Goal: Task Accomplishment & Management: Use online tool/utility

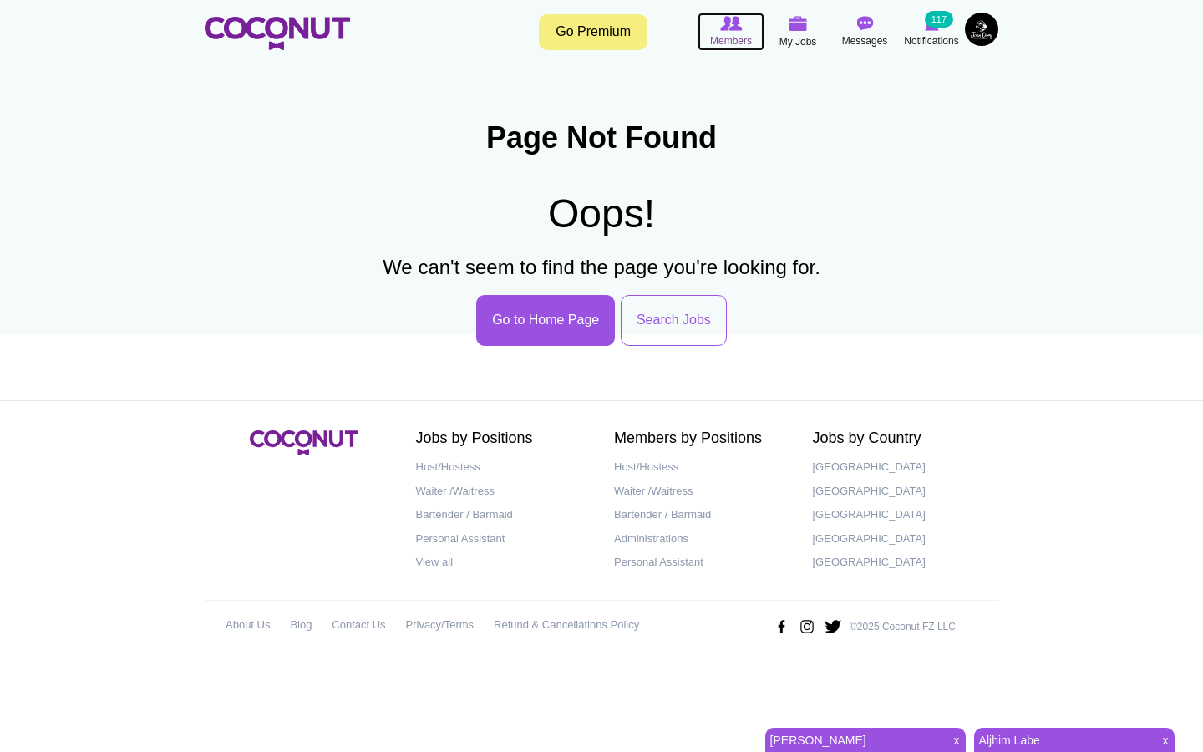
click at [740, 33] on span "Members" at bounding box center [731, 41] width 42 height 17
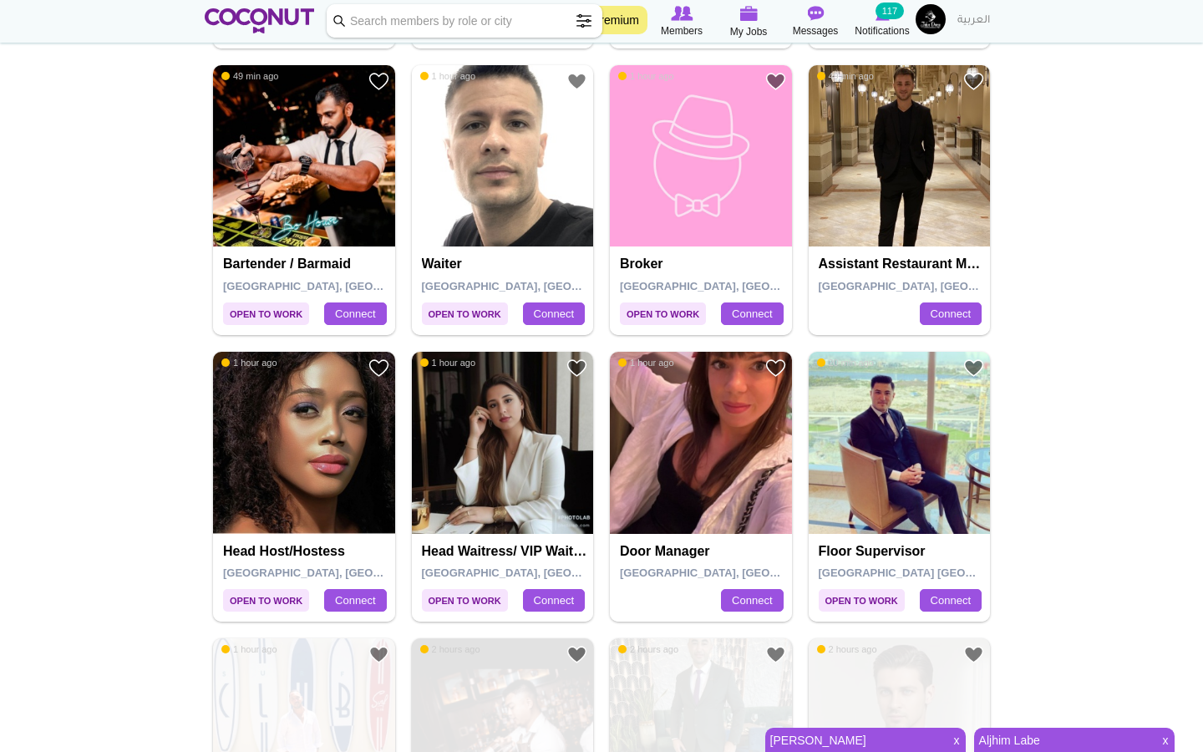
scroll to position [894, 0]
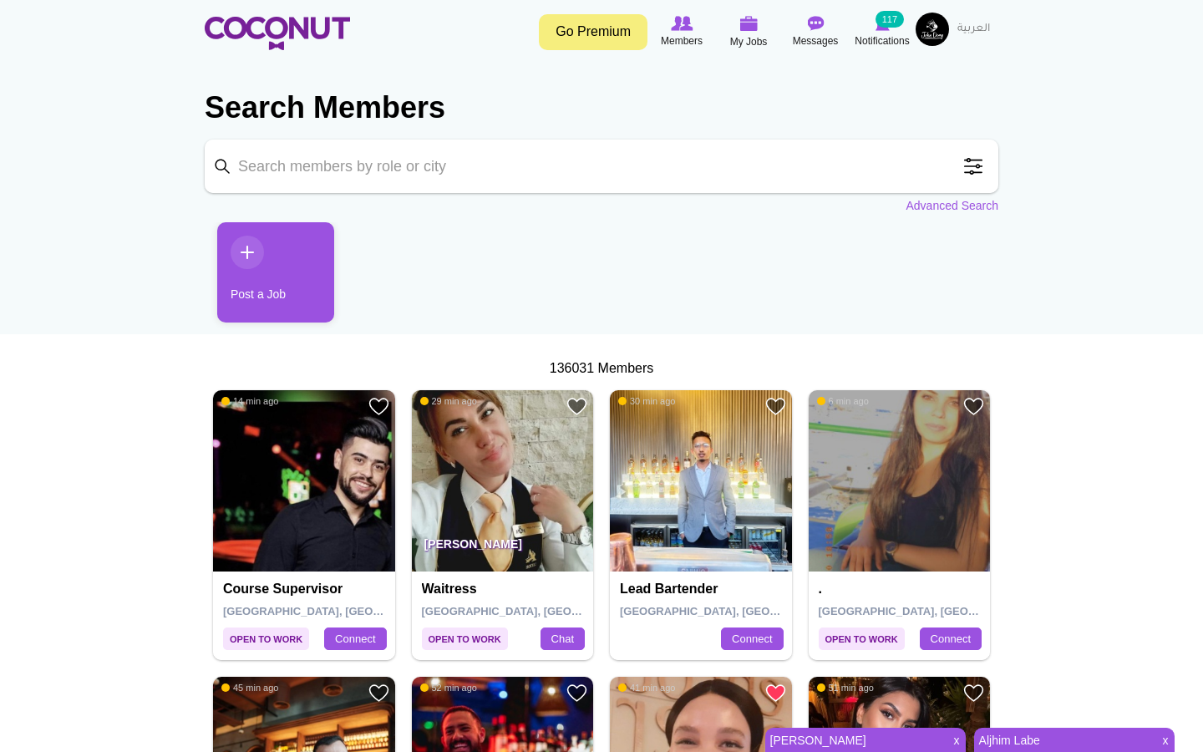
click at [627, 181] on input "Keyword" at bounding box center [602, 166] width 794 height 53
click at [954, 210] on link "Advanced Search" at bounding box center [952, 205] width 93 height 17
click at [916, 211] on link "Advanced Search" at bounding box center [952, 205] width 93 height 17
click at [971, 172] on span at bounding box center [973, 166] width 33 height 33
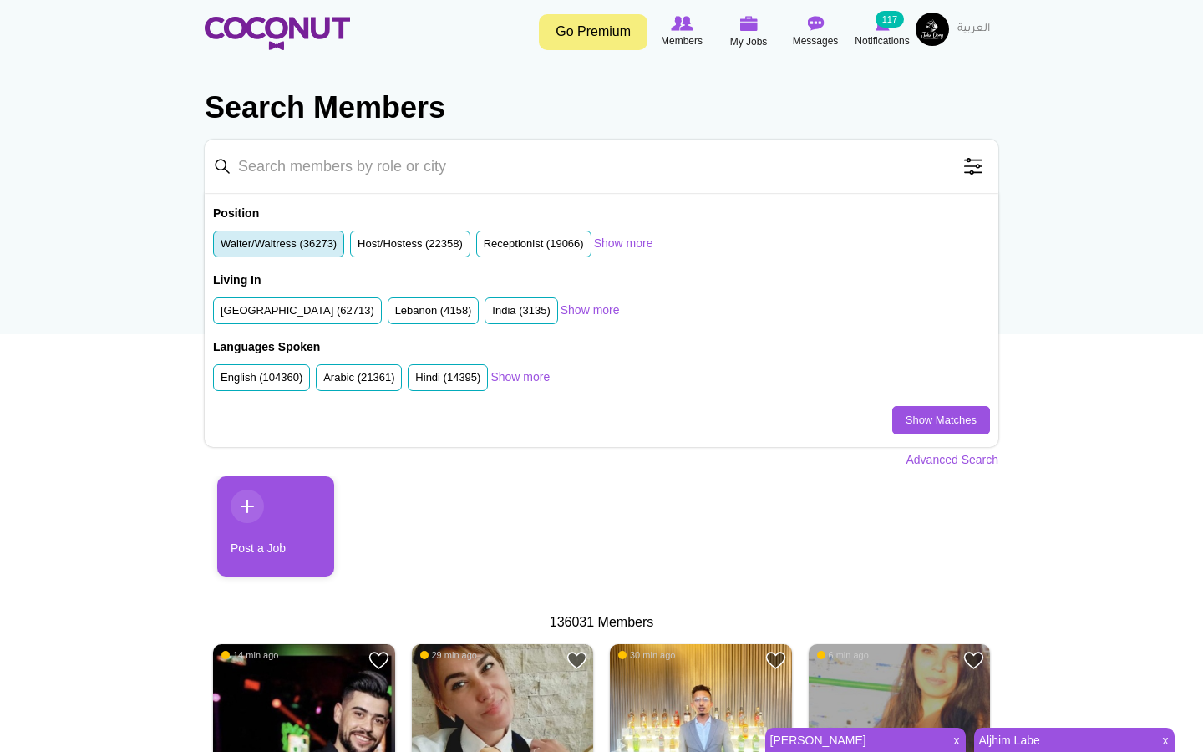
click at [328, 239] on label "Waiter/Waitress (36273)" at bounding box center [279, 244] width 116 height 16
click at [221, 247] on input "Waiter/Waitress (36273)" at bounding box center [221, 247] width 0 height 0
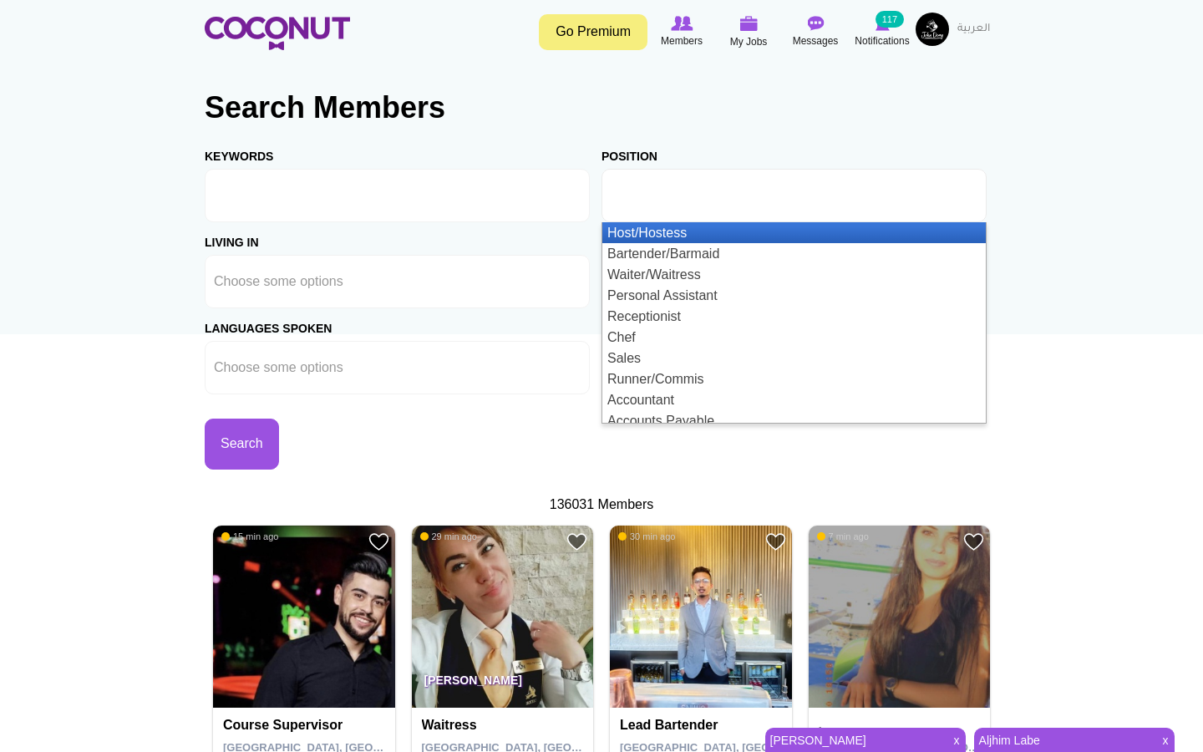
click at [670, 196] on input "text" at bounding box center [686, 195] width 150 height 15
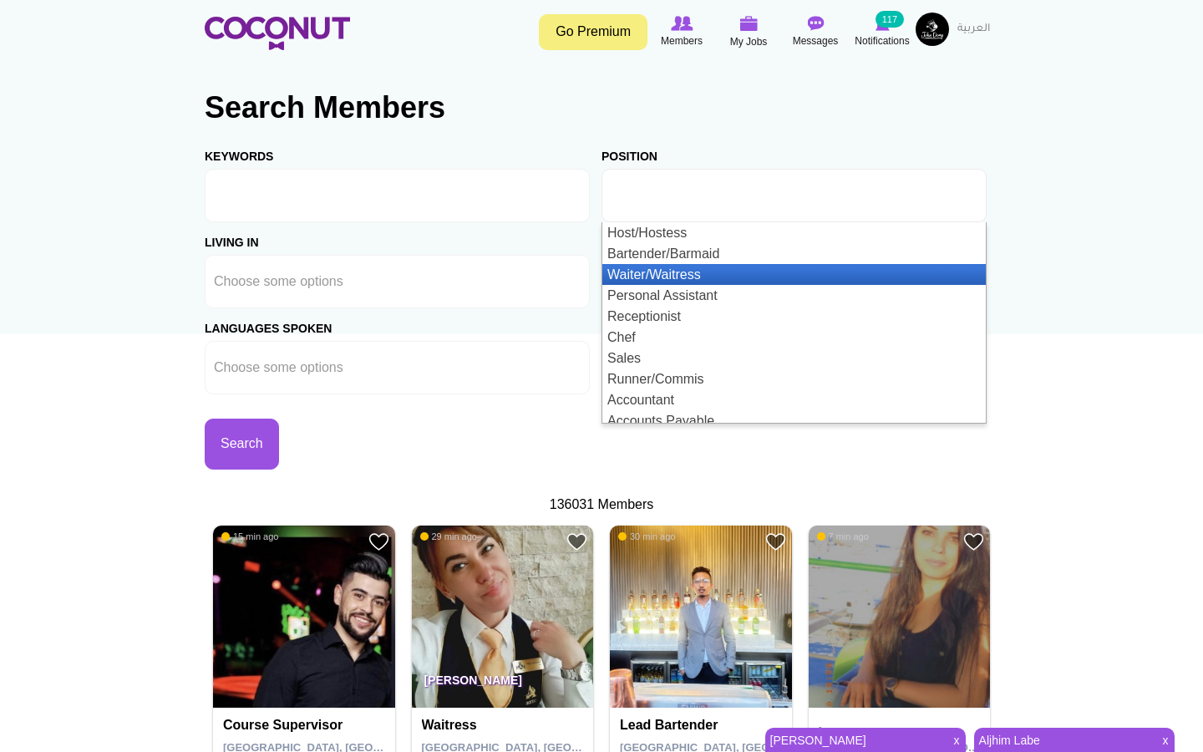
click at [664, 275] on li "Waiter/Waitress" at bounding box center [795, 274] width 384 height 21
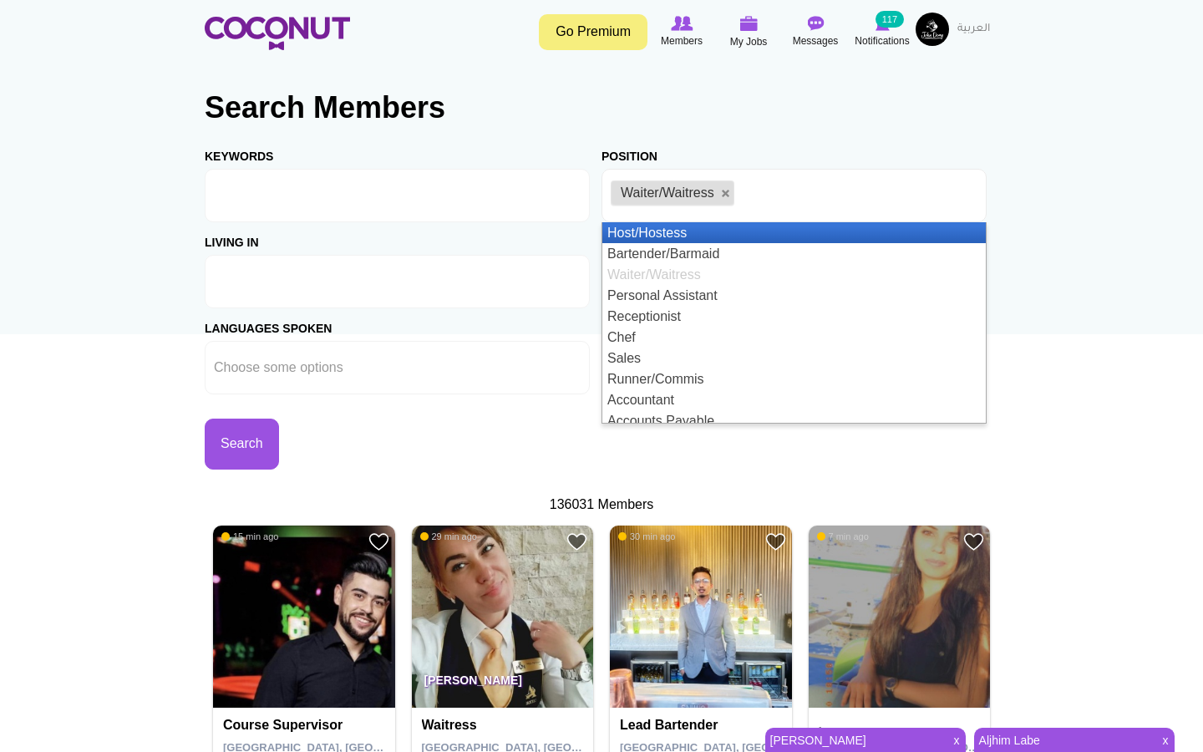
click at [386, 287] on ul at bounding box center [397, 281] width 385 height 53
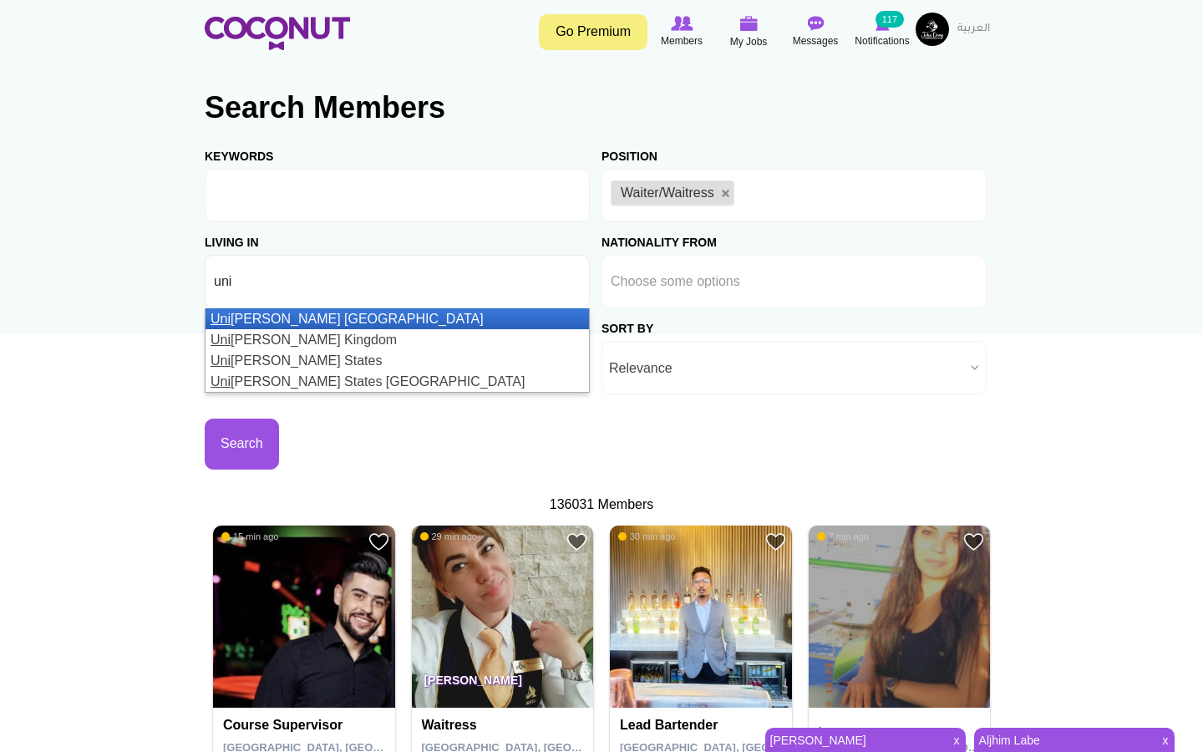
type input "uni"
click at [356, 318] on li "Uni ted Arab Emirates" at bounding box center [398, 318] width 384 height 21
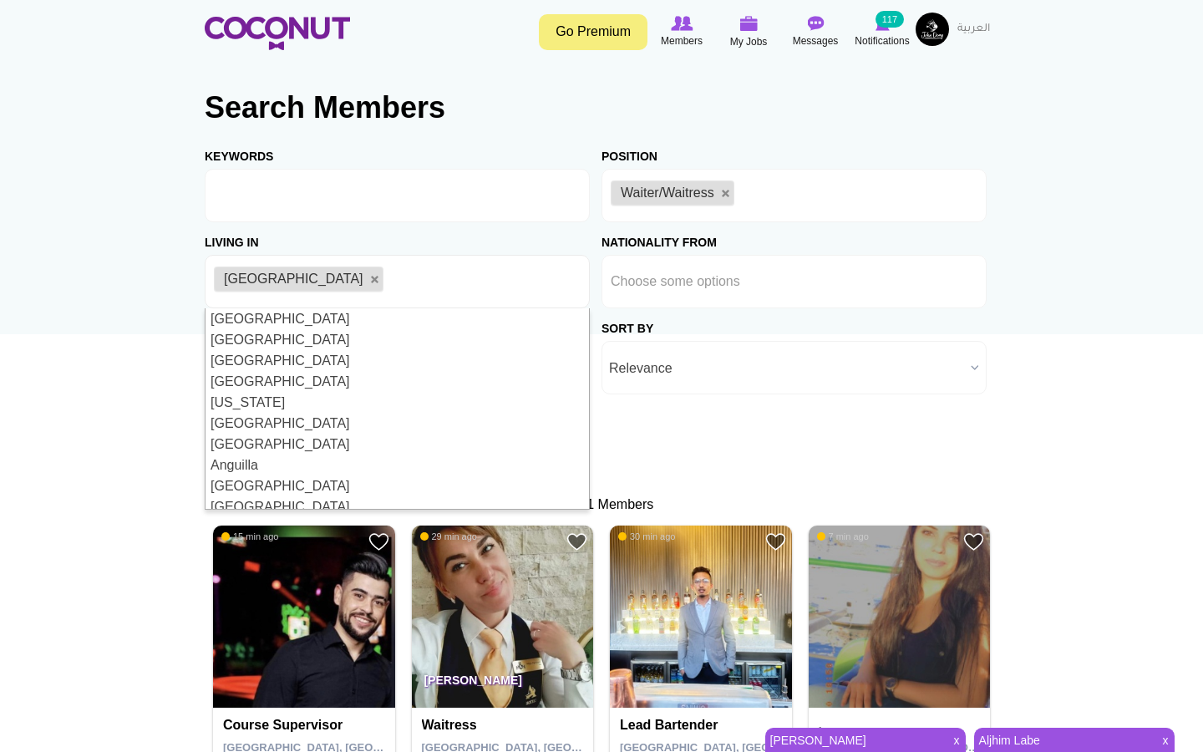
click at [604, 358] on link "Relevance" at bounding box center [794, 367] width 385 height 53
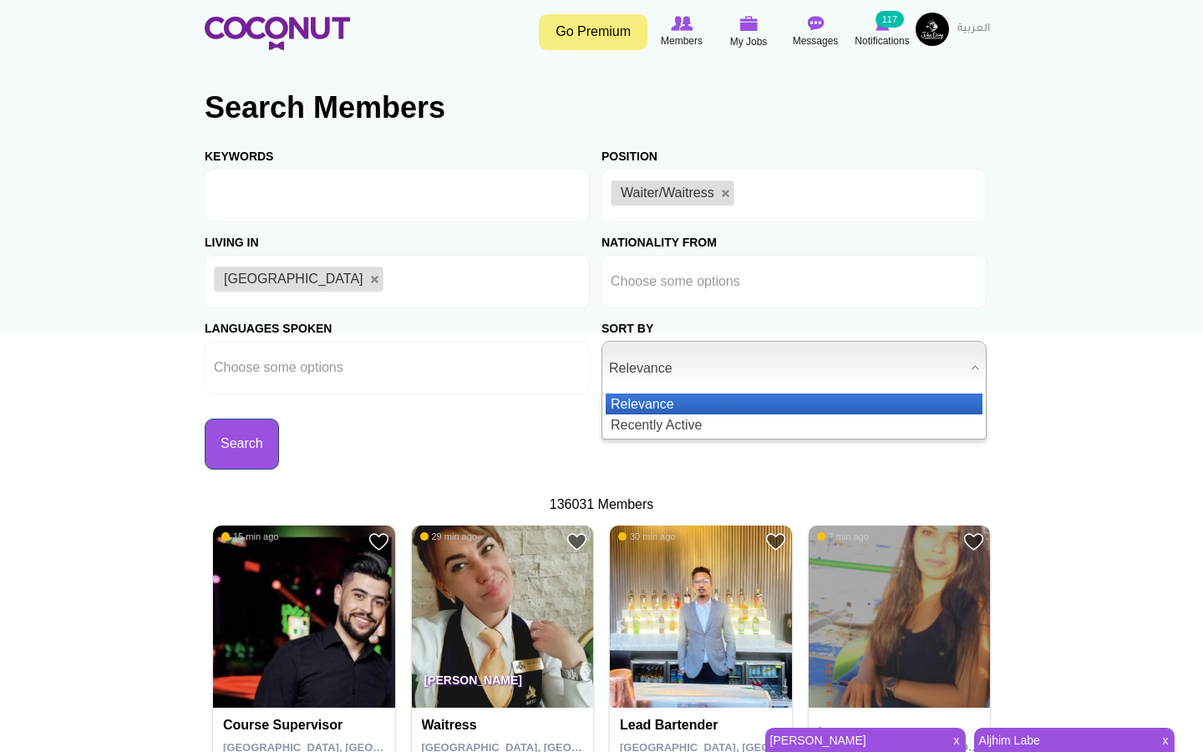
click at [242, 427] on button "Search" at bounding box center [242, 444] width 74 height 51
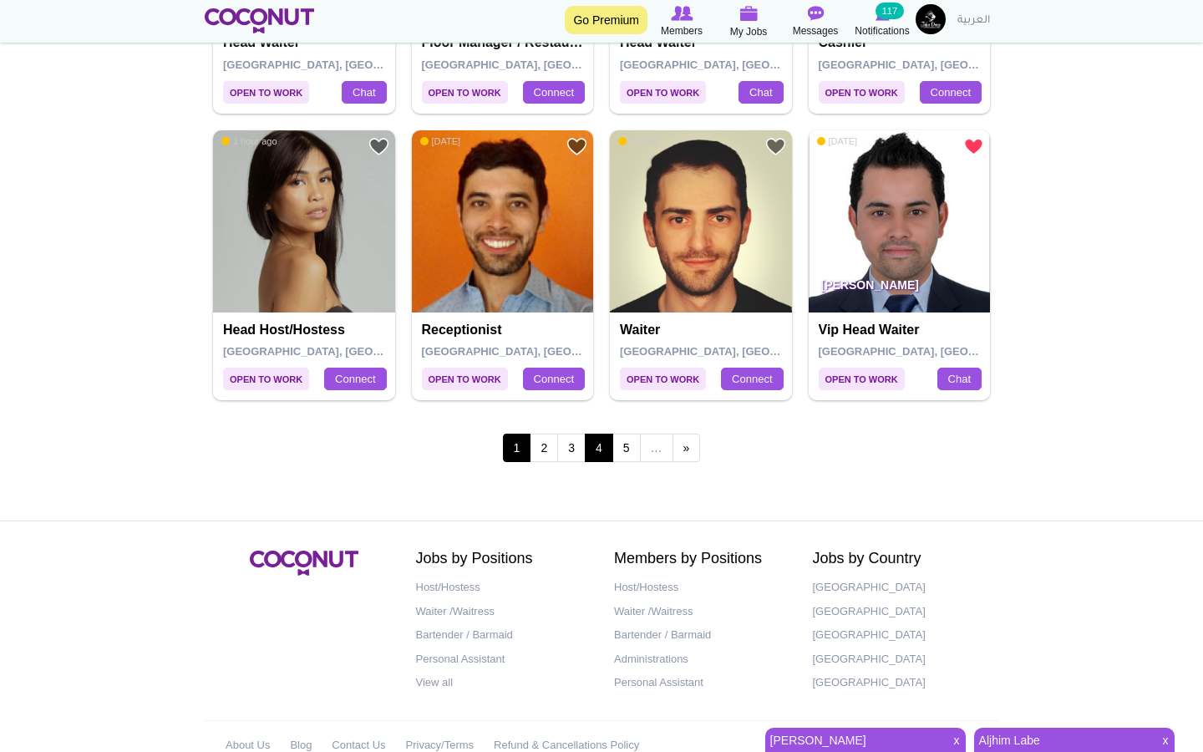
scroll to position [3070, 0]
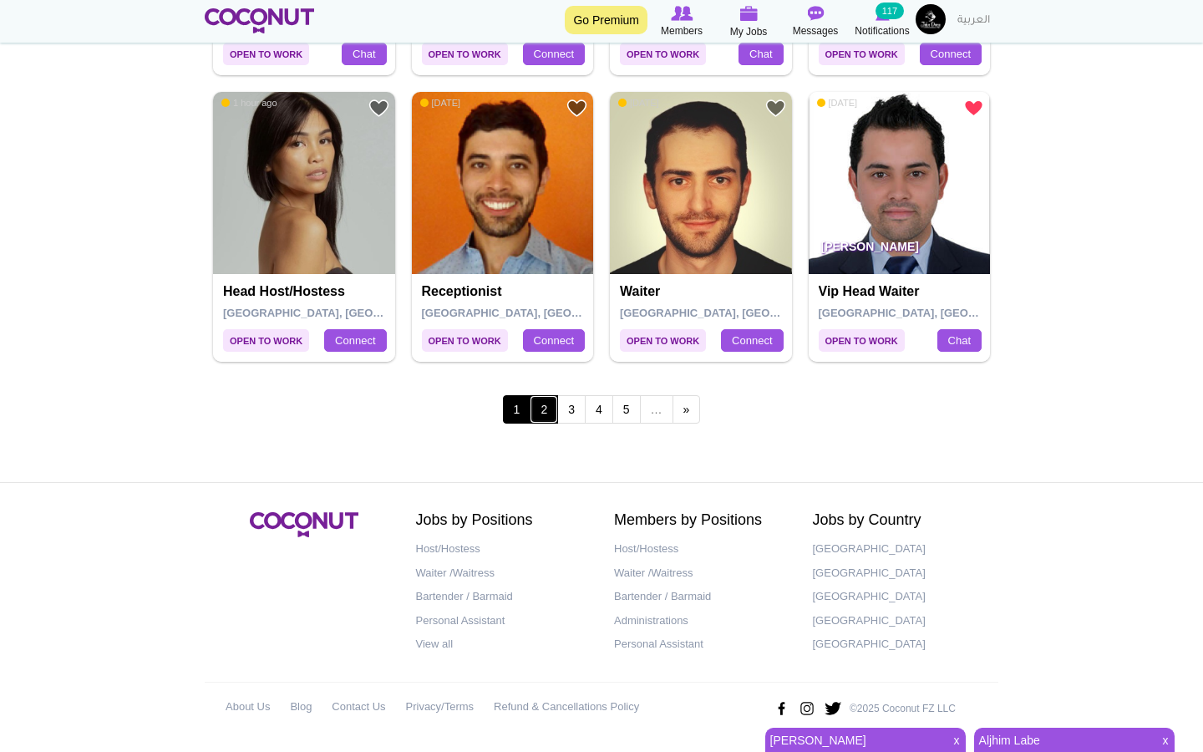
click at [546, 399] on link "2" at bounding box center [544, 409] width 28 height 28
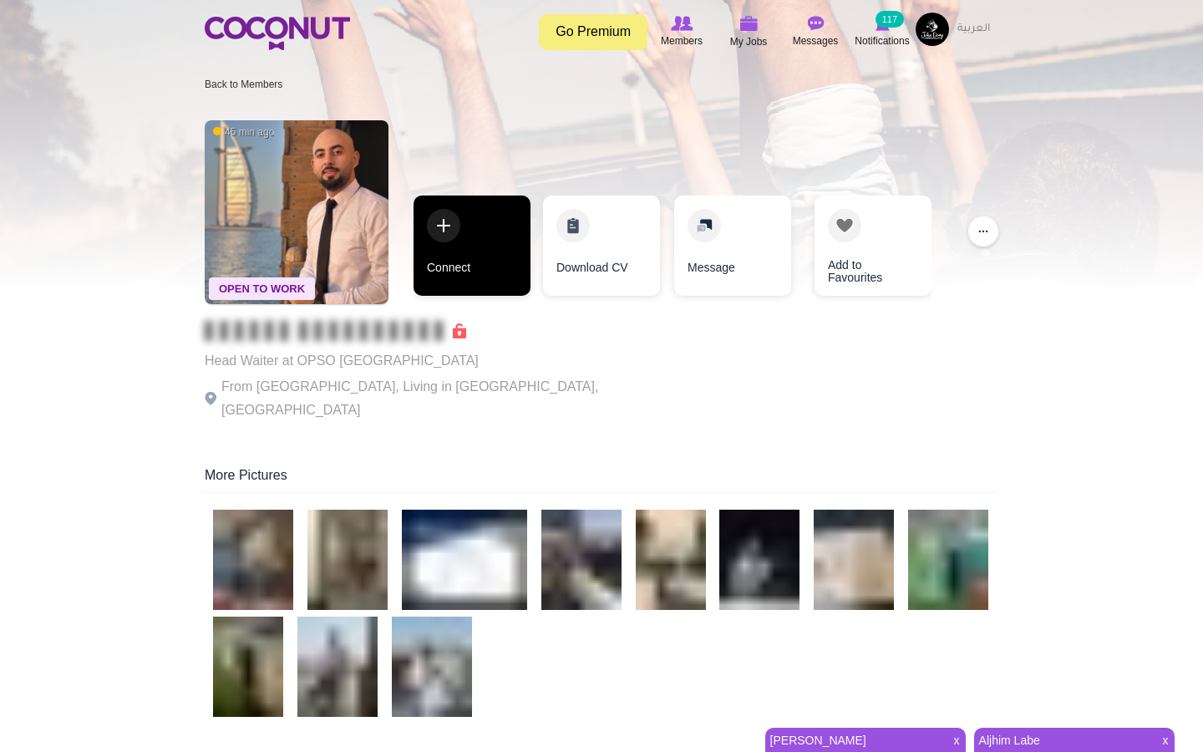
click at [456, 243] on link "Connect" at bounding box center [472, 246] width 117 height 100
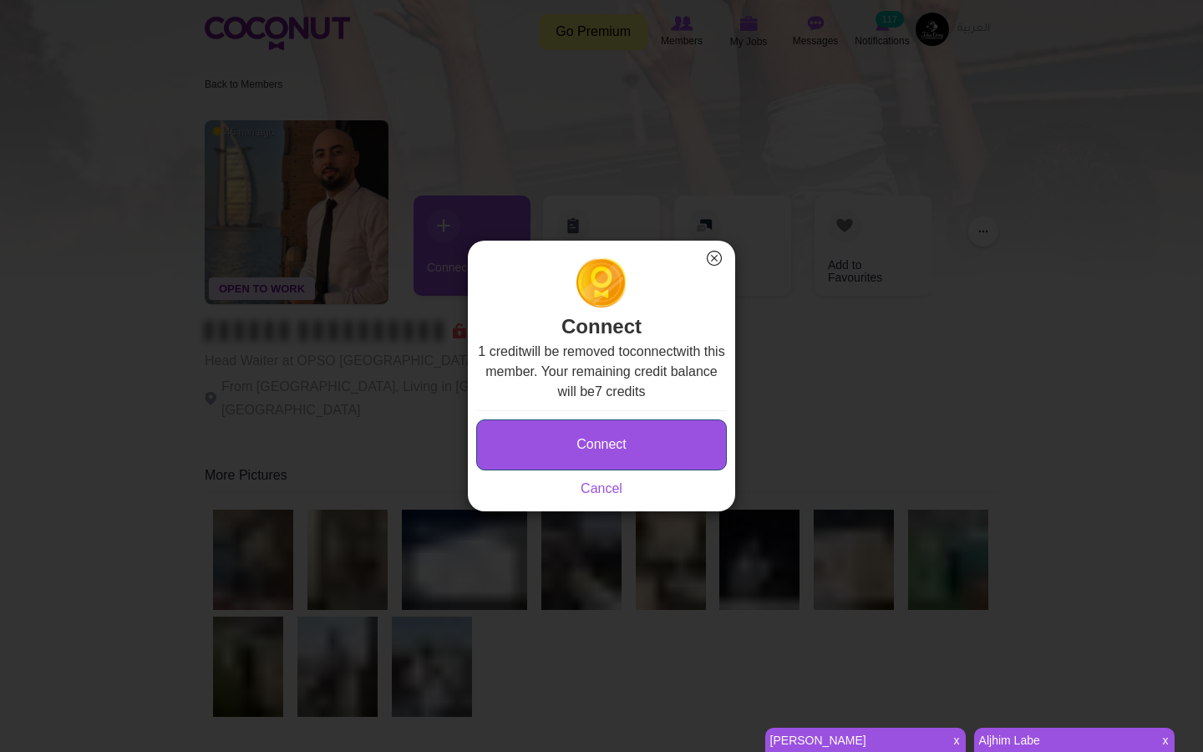
click at [588, 450] on button "Connect" at bounding box center [601, 444] width 251 height 51
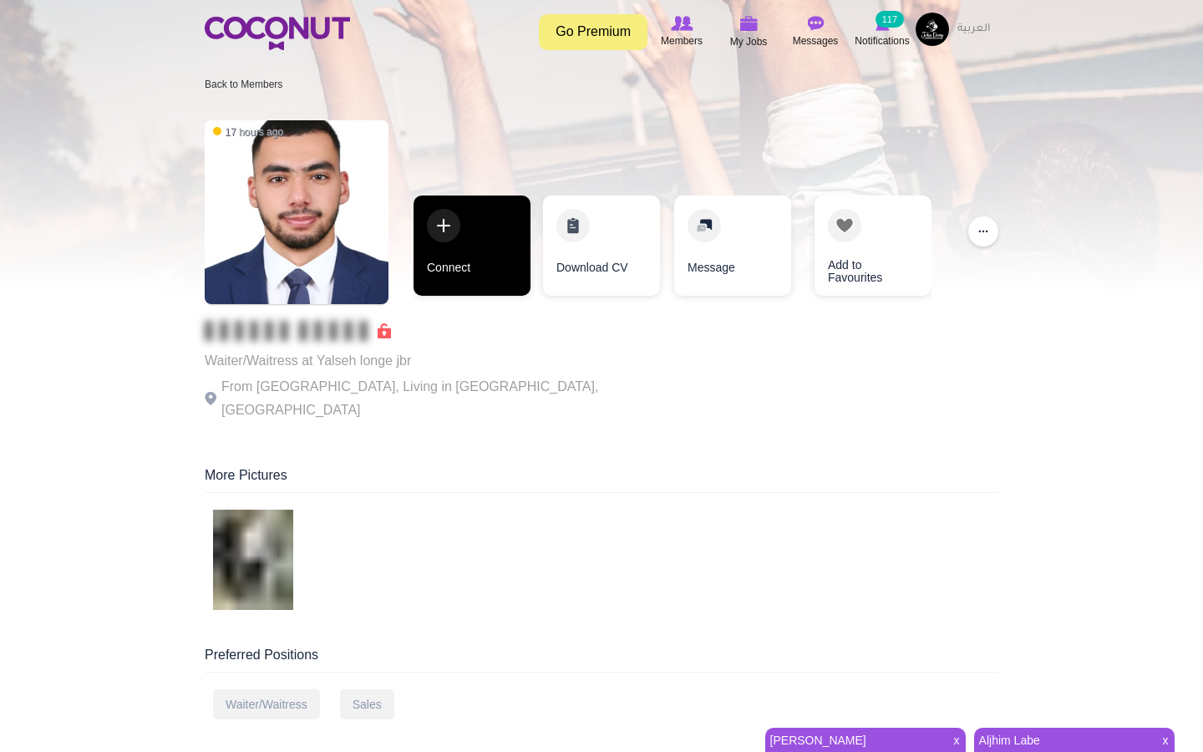
click at [449, 217] on link "Connect" at bounding box center [472, 246] width 117 height 100
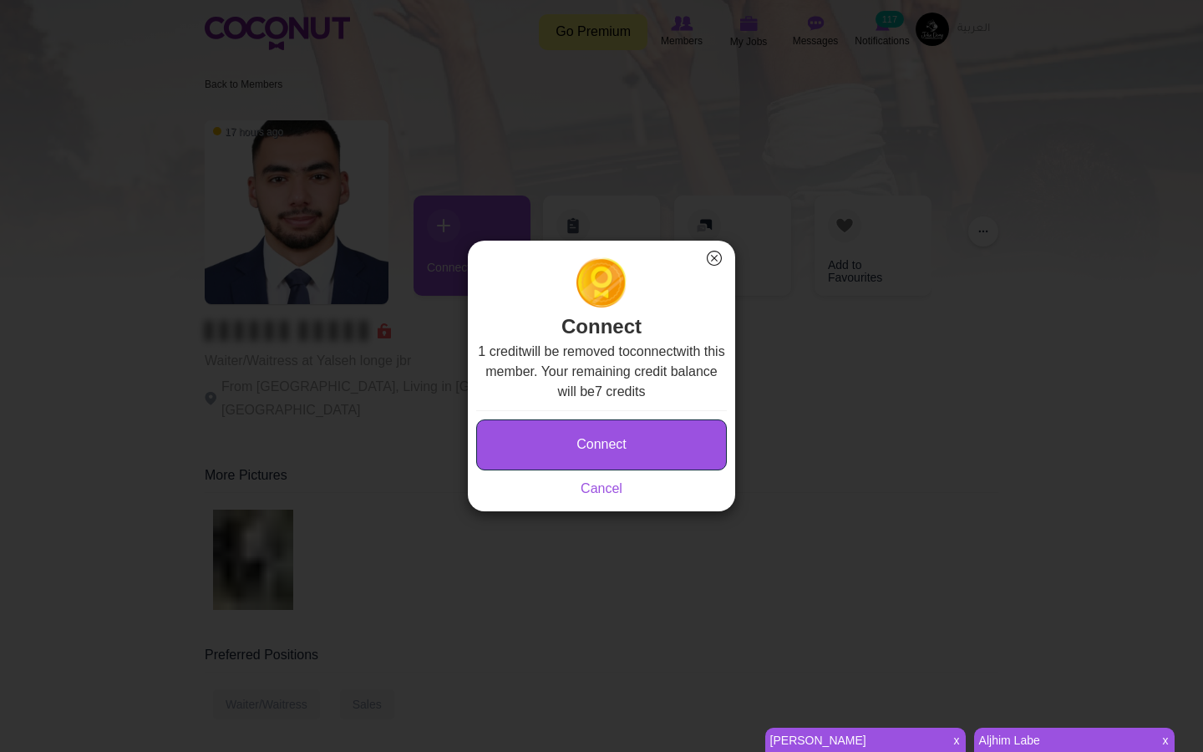
click at [572, 440] on button "Connect" at bounding box center [601, 444] width 251 height 51
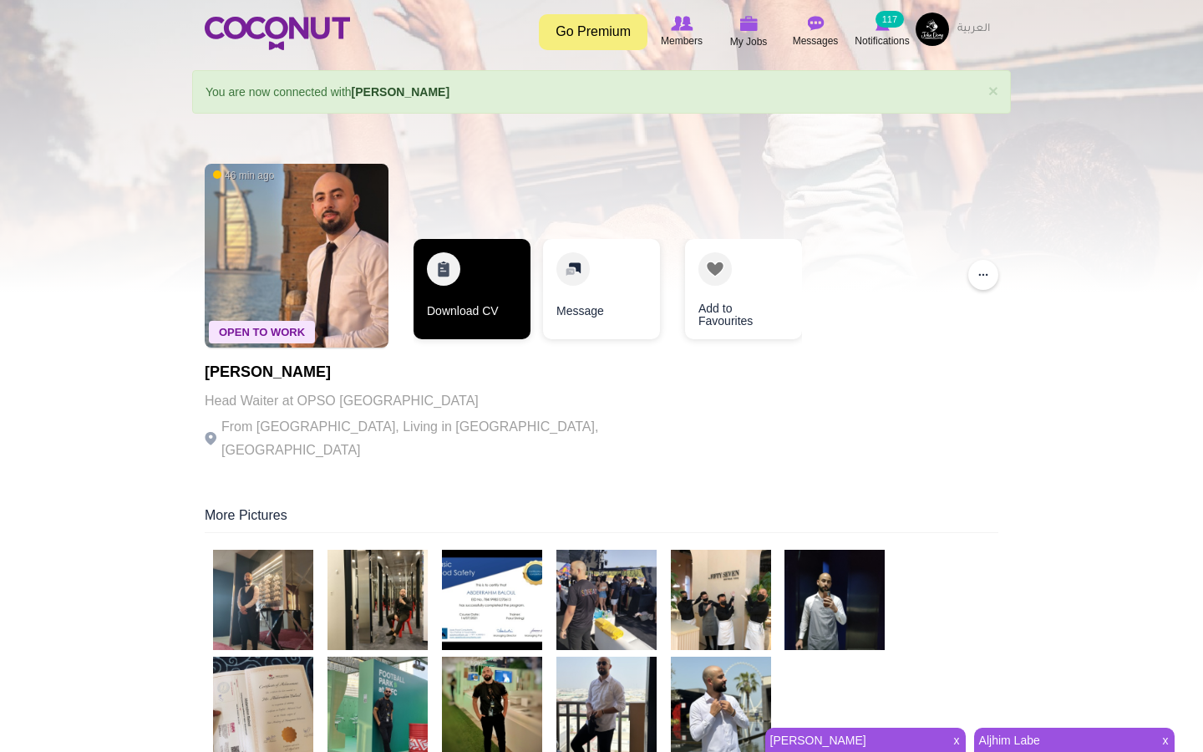
click at [452, 292] on link "Download CV" at bounding box center [472, 289] width 117 height 100
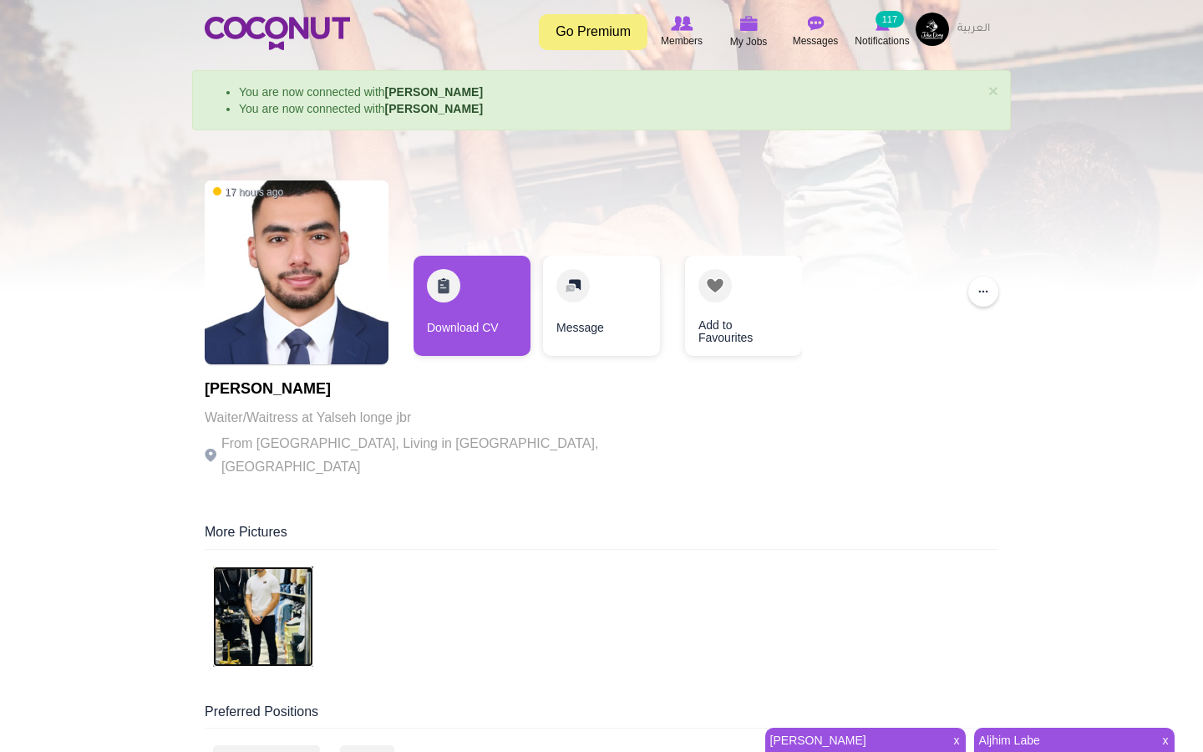
click at [243, 598] on img at bounding box center [263, 617] width 100 height 100
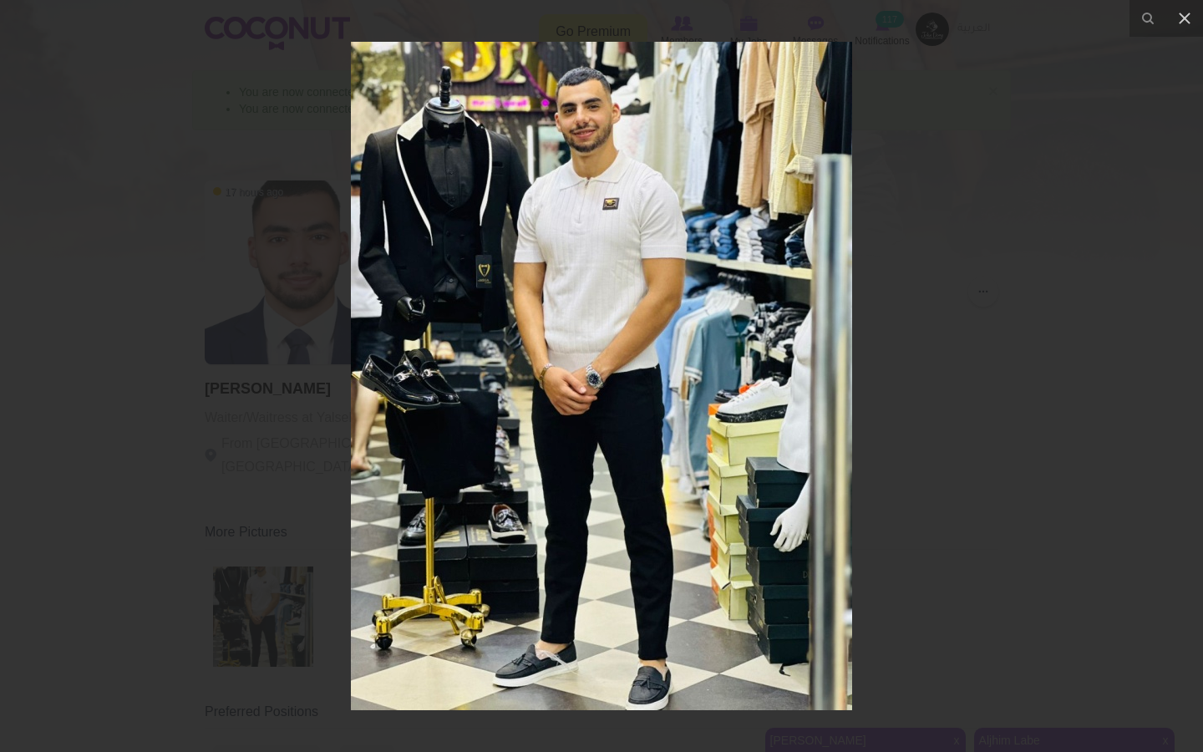
click at [941, 175] on div at bounding box center [601, 376] width 1203 height 752
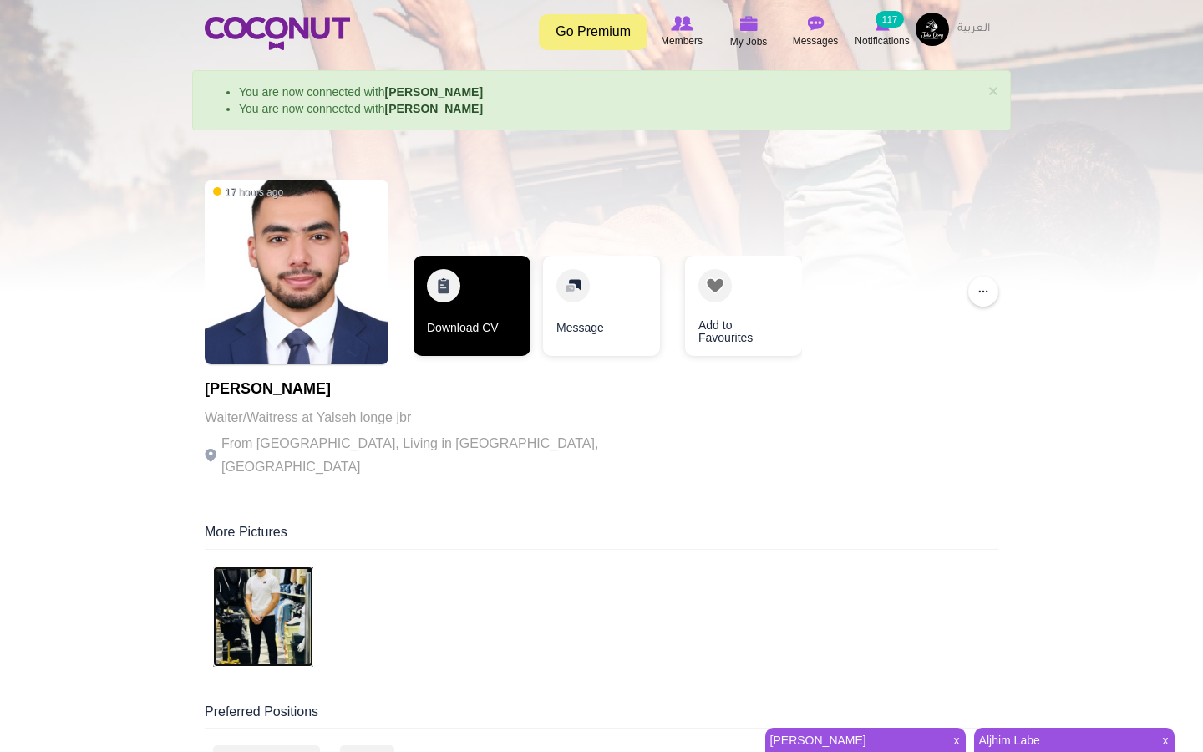
click at [455, 310] on link "Download CV" at bounding box center [472, 306] width 117 height 100
click at [455, 276] on link "Download CV" at bounding box center [471, 306] width 117 height 100
click at [444, 292] on link "Download CV" at bounding box center [471, 306] width 117 height 100
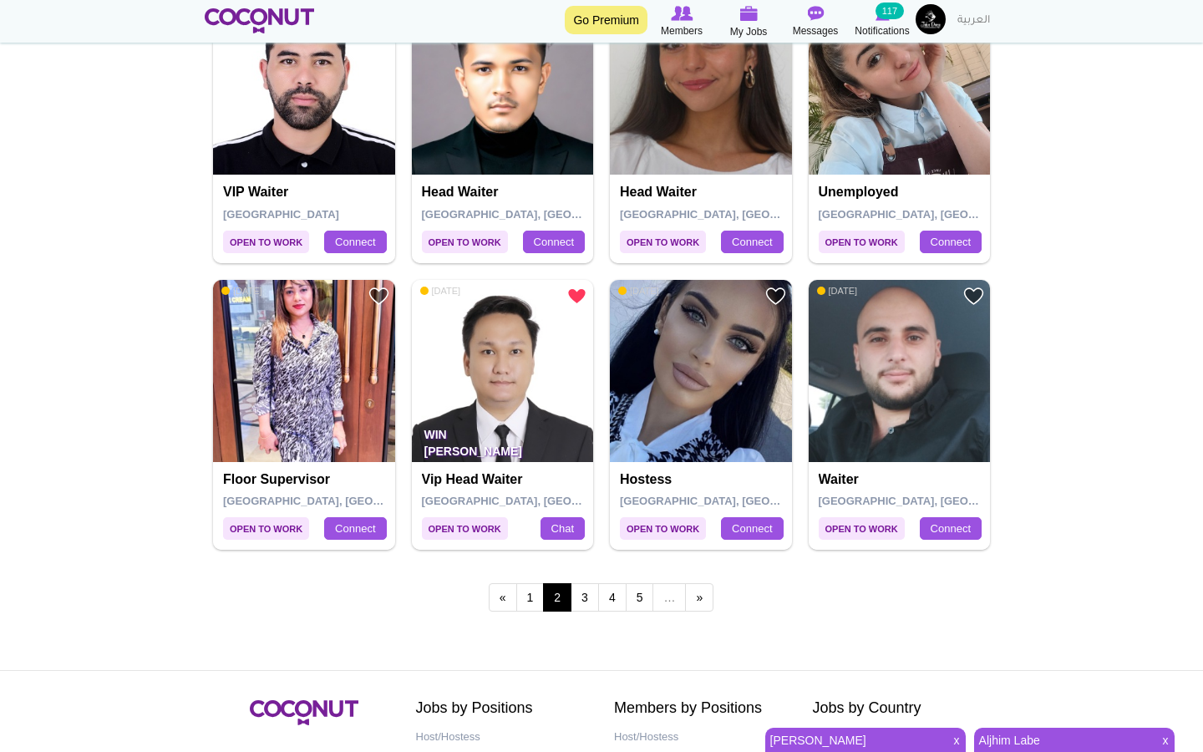
scroll to position [2884, 0]
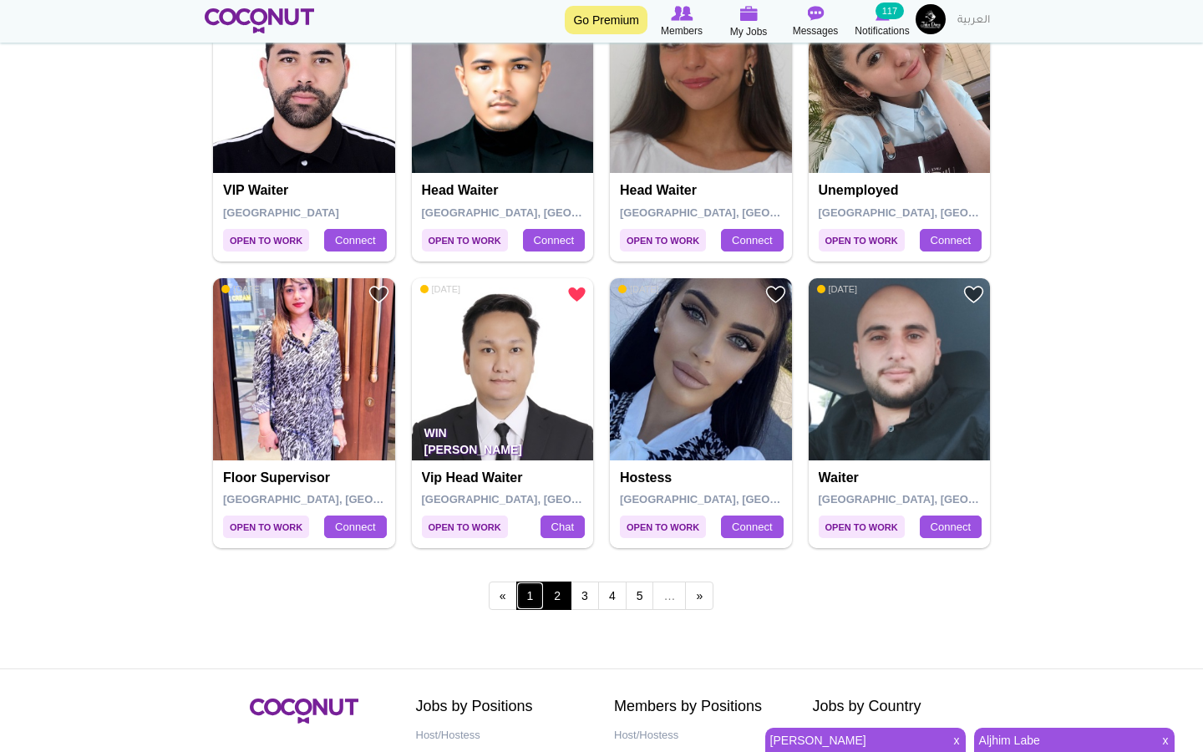
click at [536, 595] on link "1" at bounding box center [530, 596] width 28 height 28
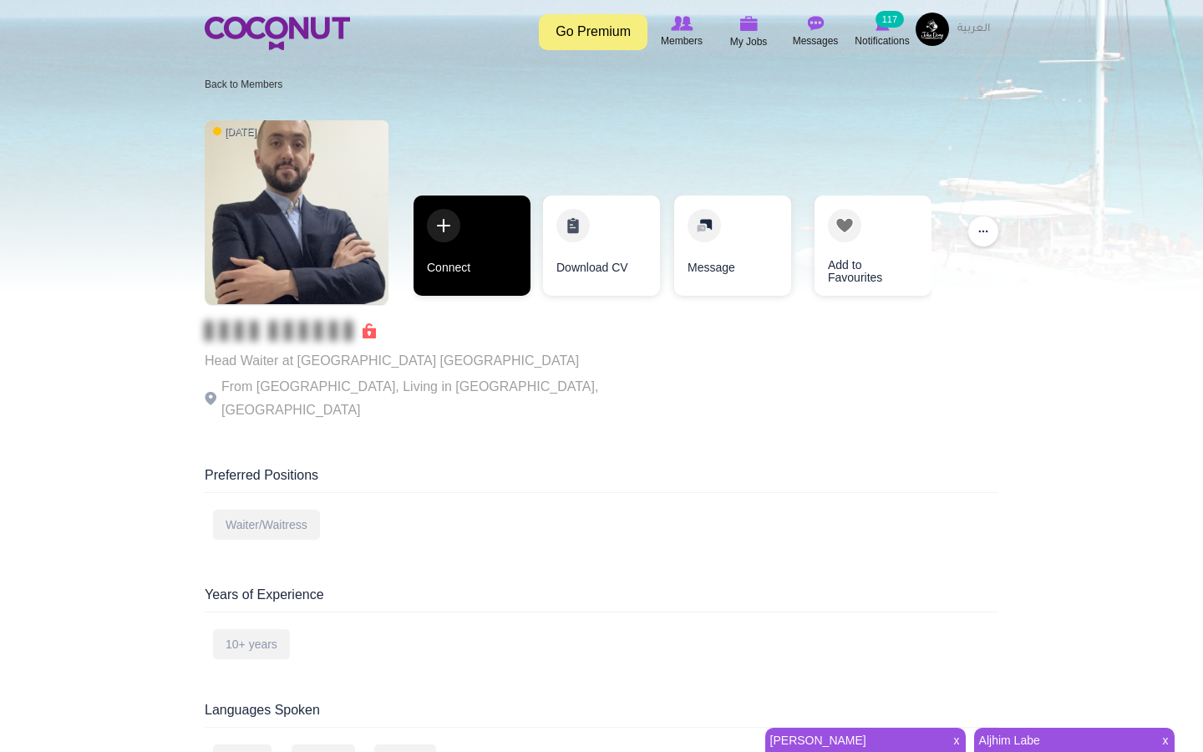
click at [443, 222] on link "Connect" at bounding box center [472, 246] width 117 height 100
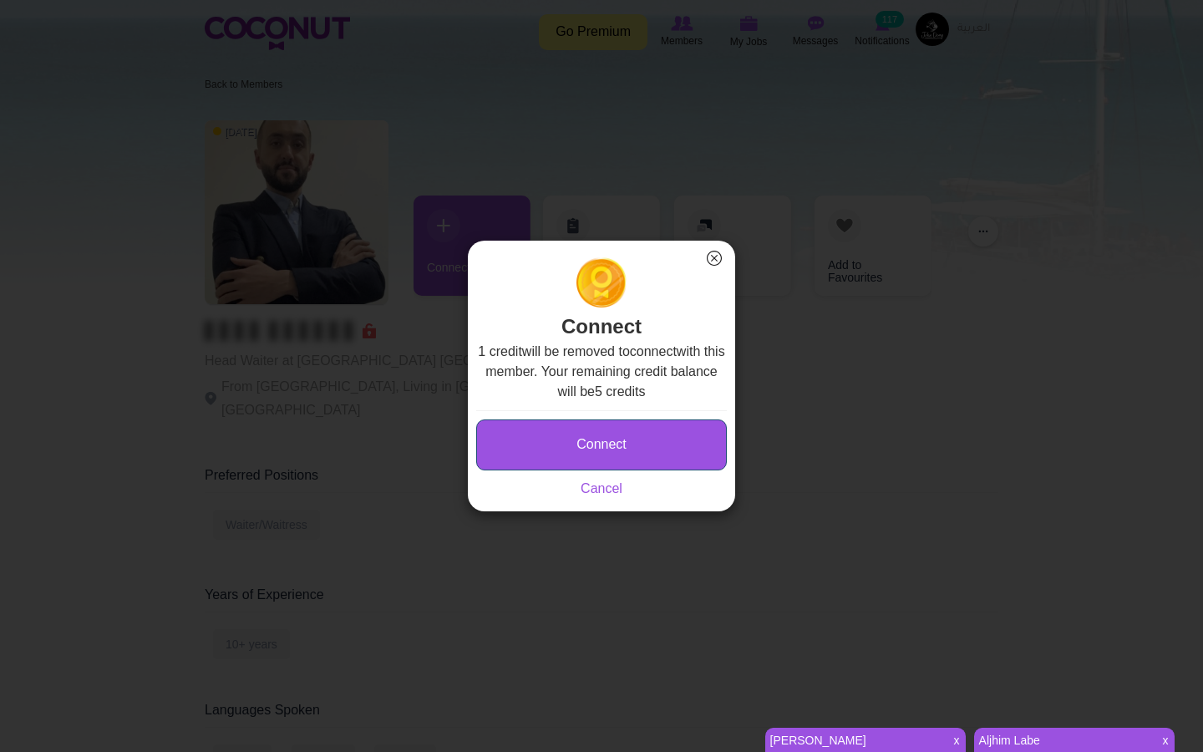
click at [618, 430] on button "Connect" at bounding box center [601, 444] width 251 height 51
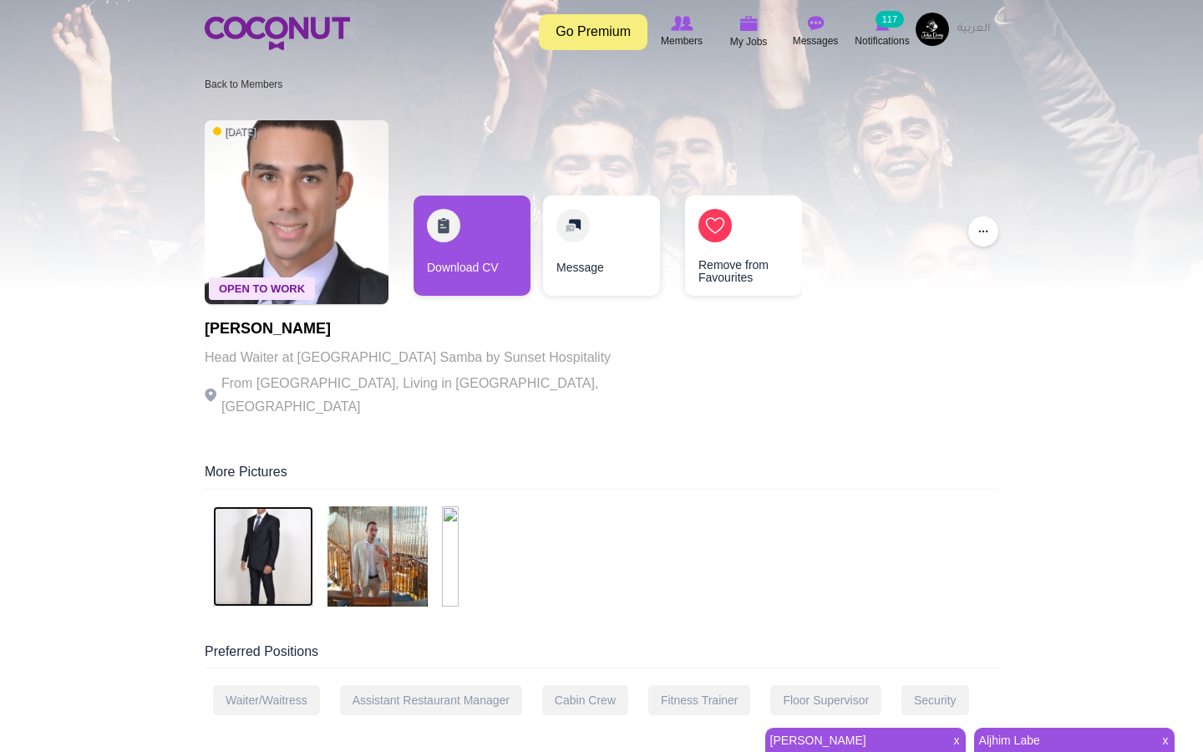
click at [281, 541] on img at bounding box center [263, 556] width 100 height 100
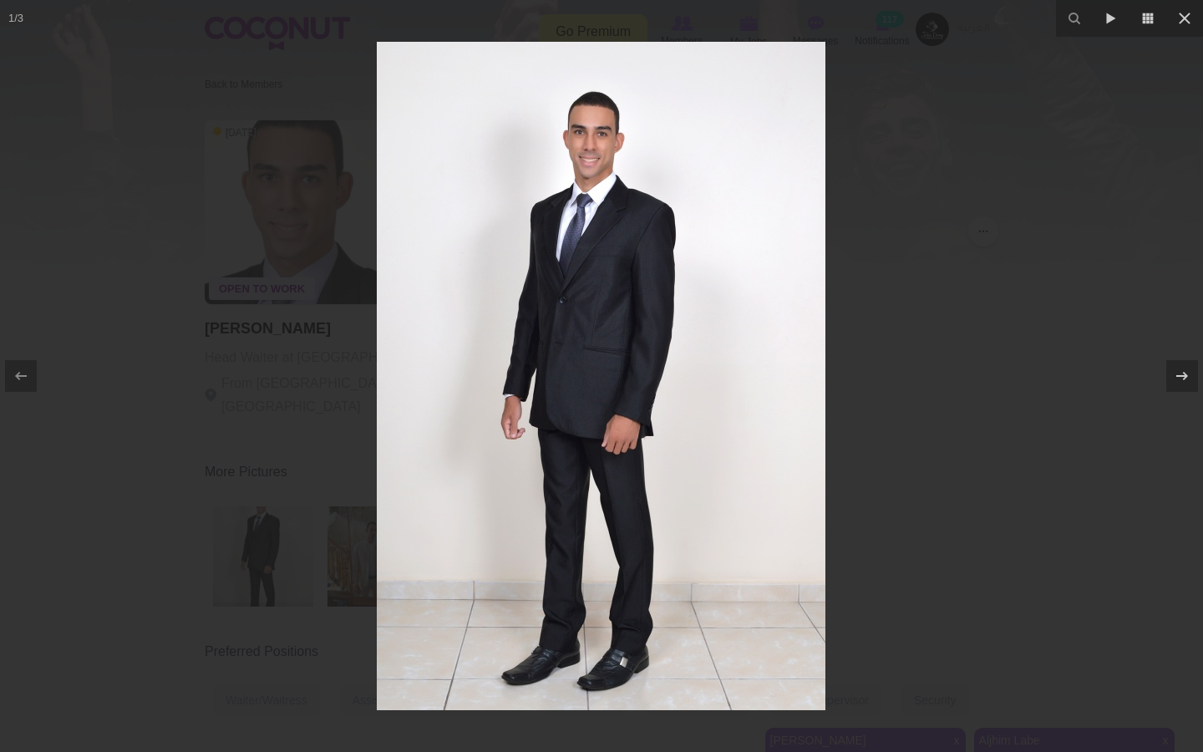
click at [950, 283] on div at bounding box center [601, 376] width 1203 height 752
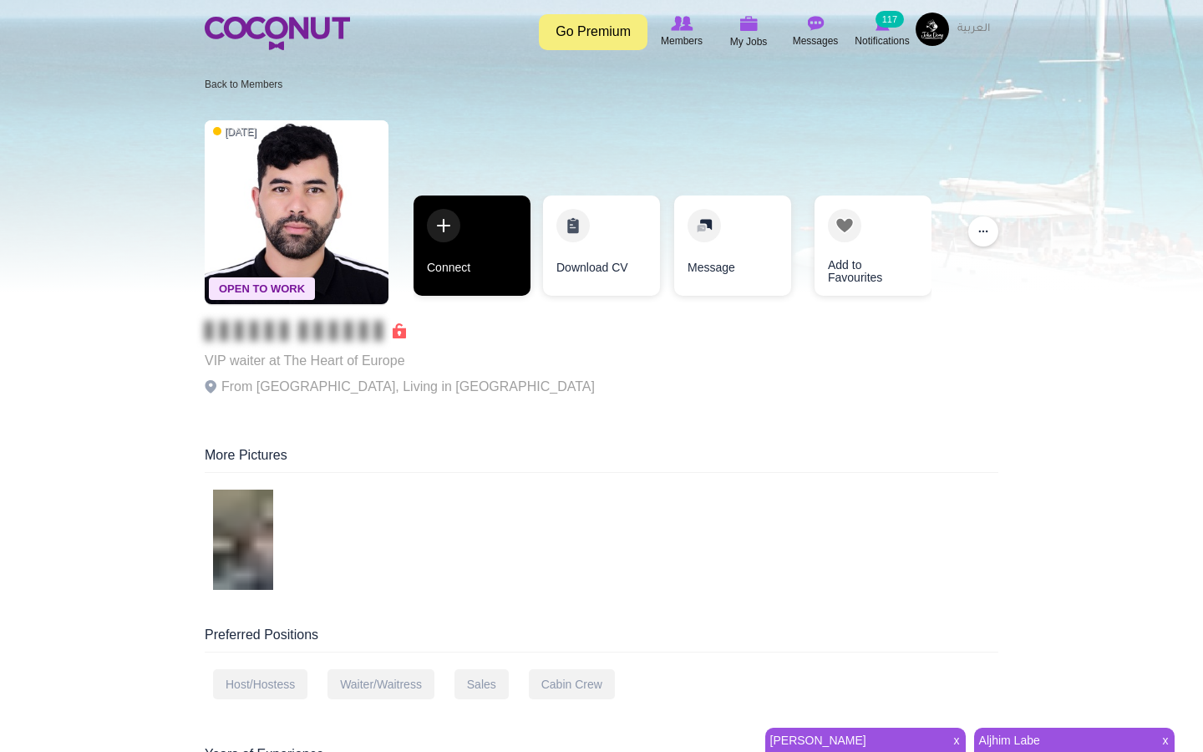
click at [455, 206] on link "Connect" at bounding box center [472, 246] width 117 height 100
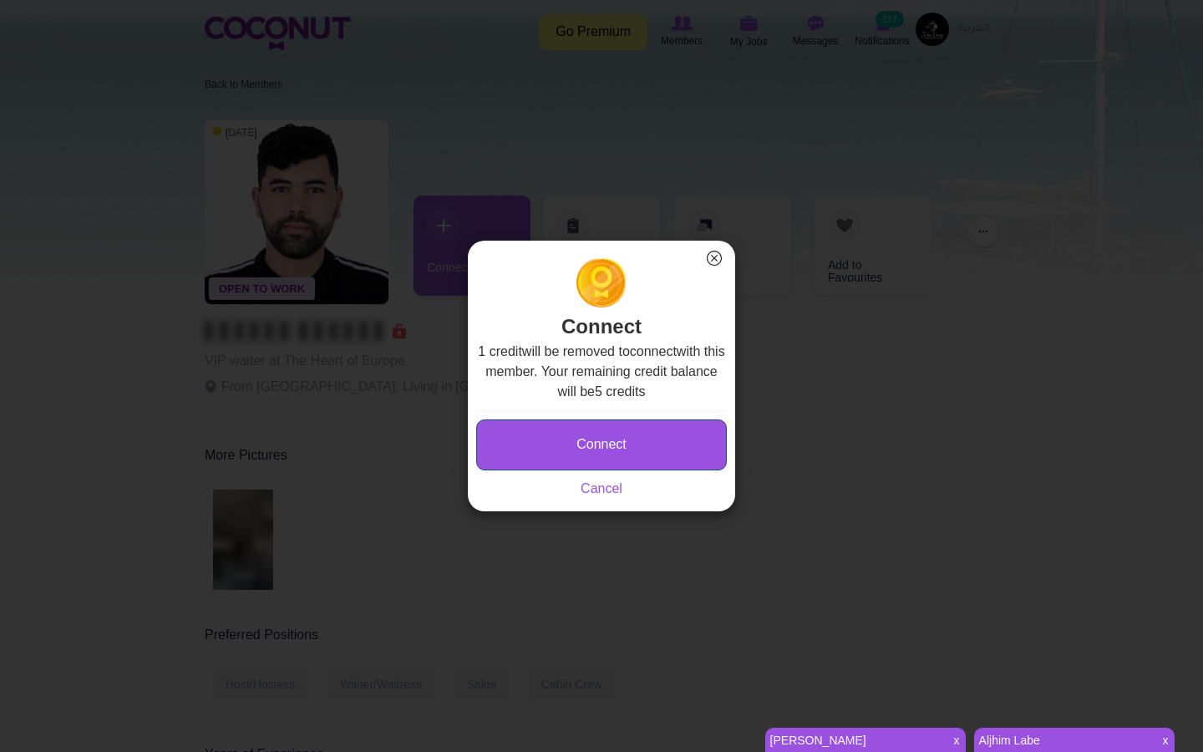
click at [634, 460] on button "Connect" at bounding box center [601, 444] width 251 height 51
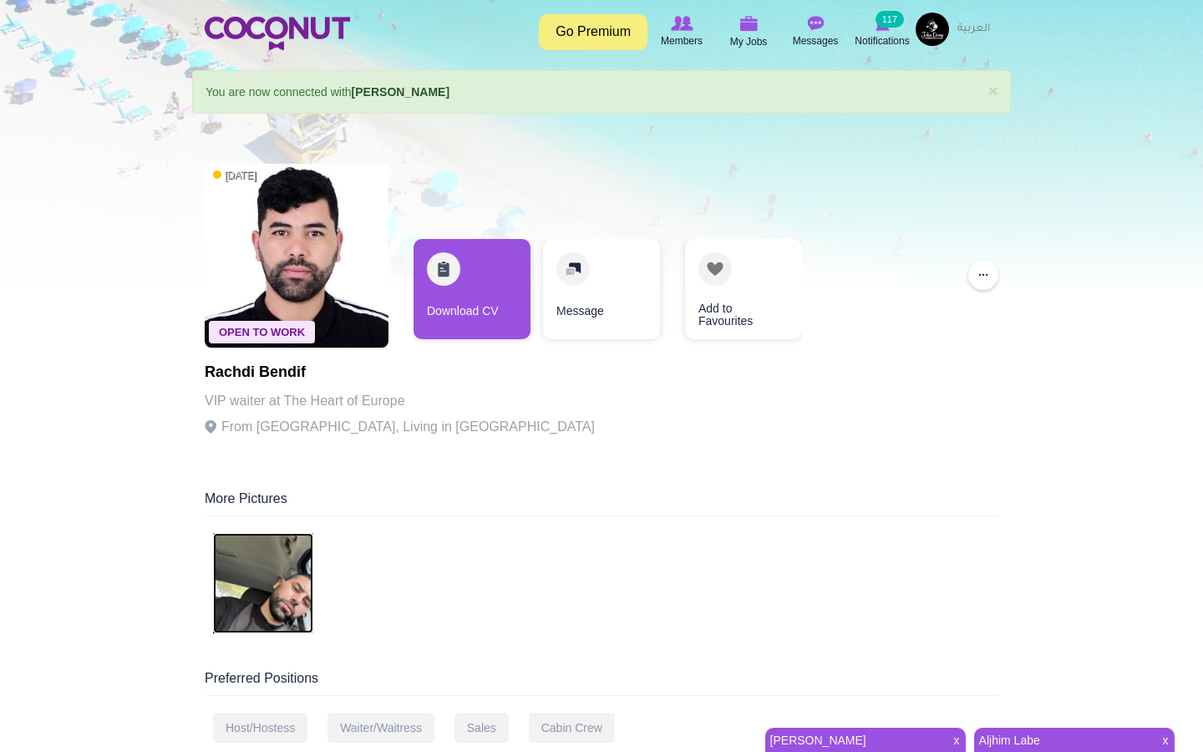
click at [276, 608] on img at bounding box center [263, 583] width 100 height 100
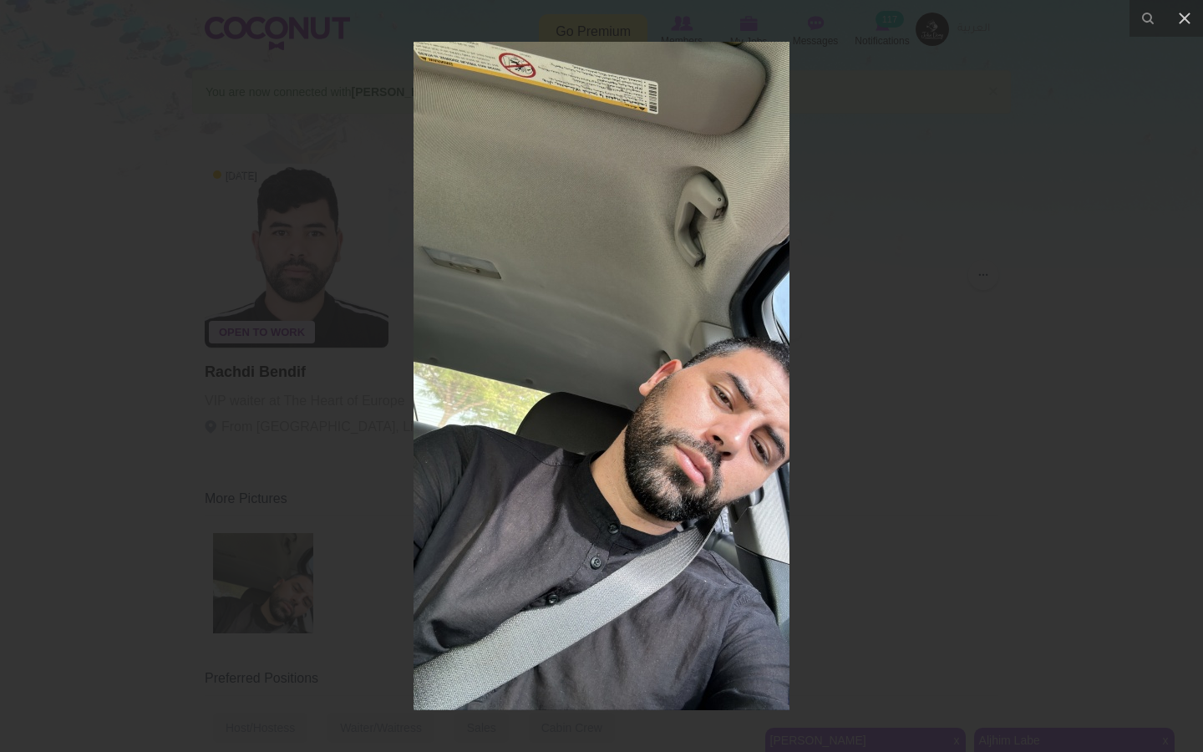
click at [313, 487] on div at bounding box center [601, 376] width 1203 height 752
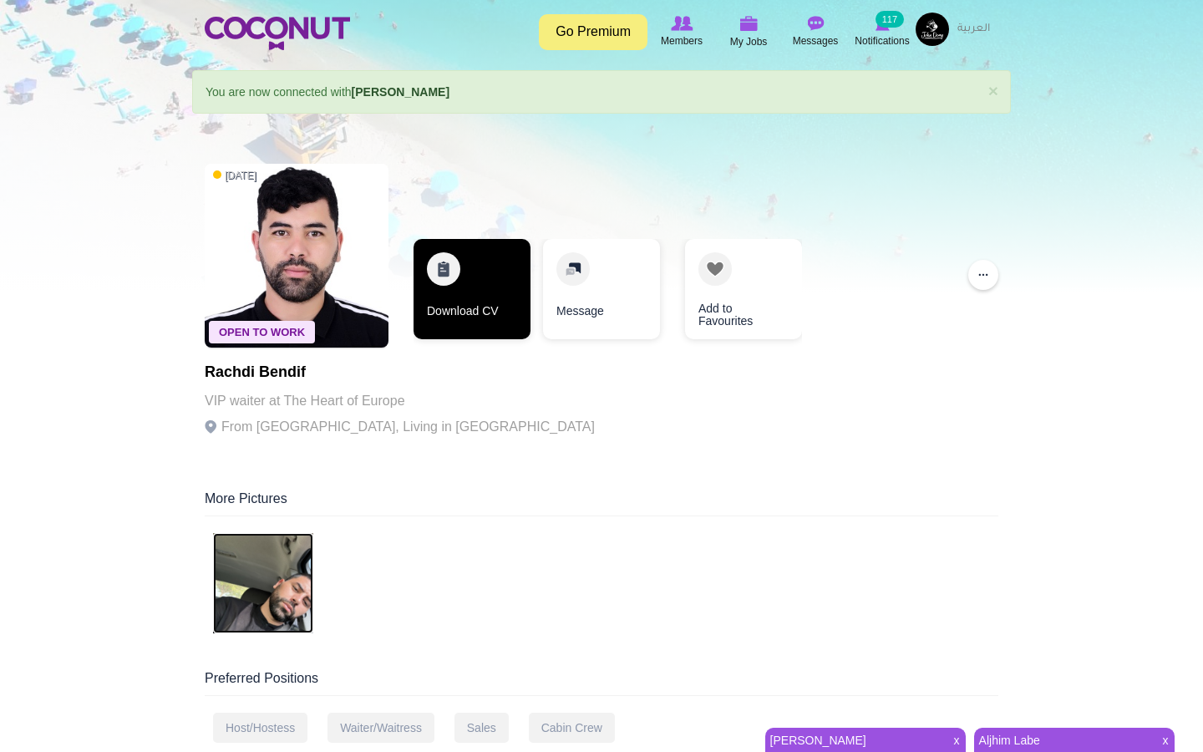
click at [460, 287] on link "Download CV" at bounding box center [472, 289] width 117 height 100
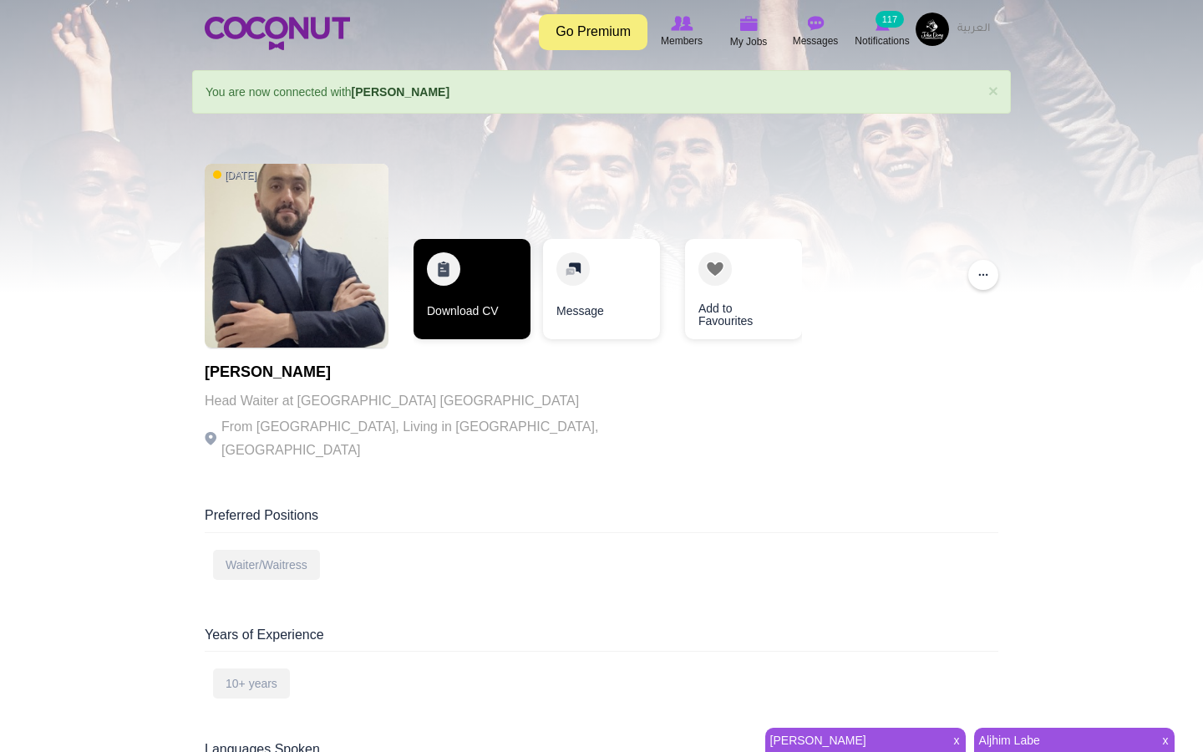
click at [431, 265] on link "Download CV" at bounding box center [472, 289] width 117 height 100
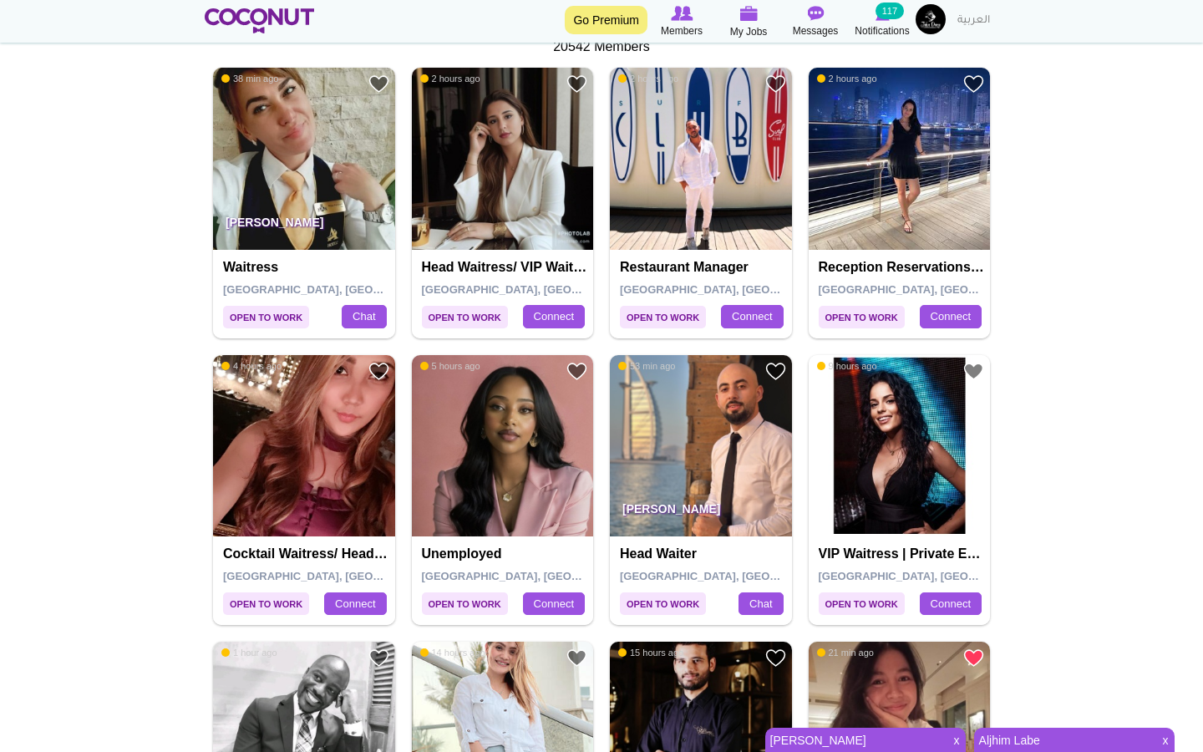
scroll to position [595, 0]
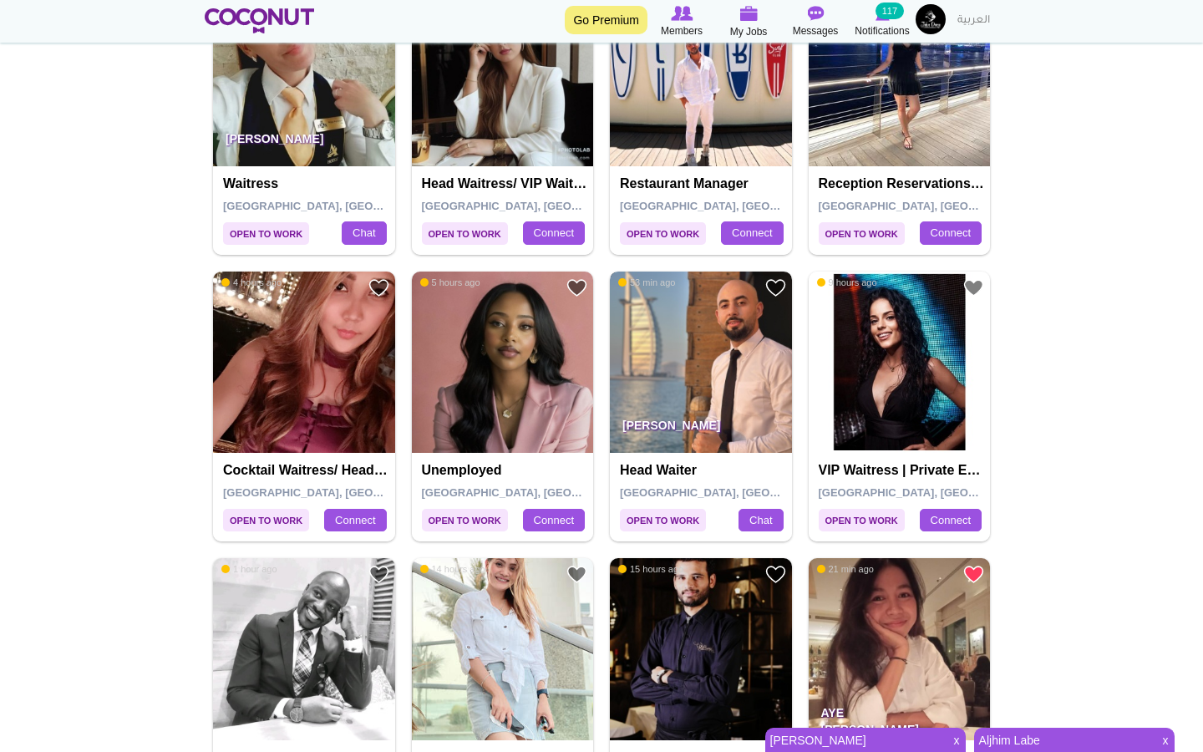
click at [786, 285] on img at bounding box center [701, 363] width 182 height 182
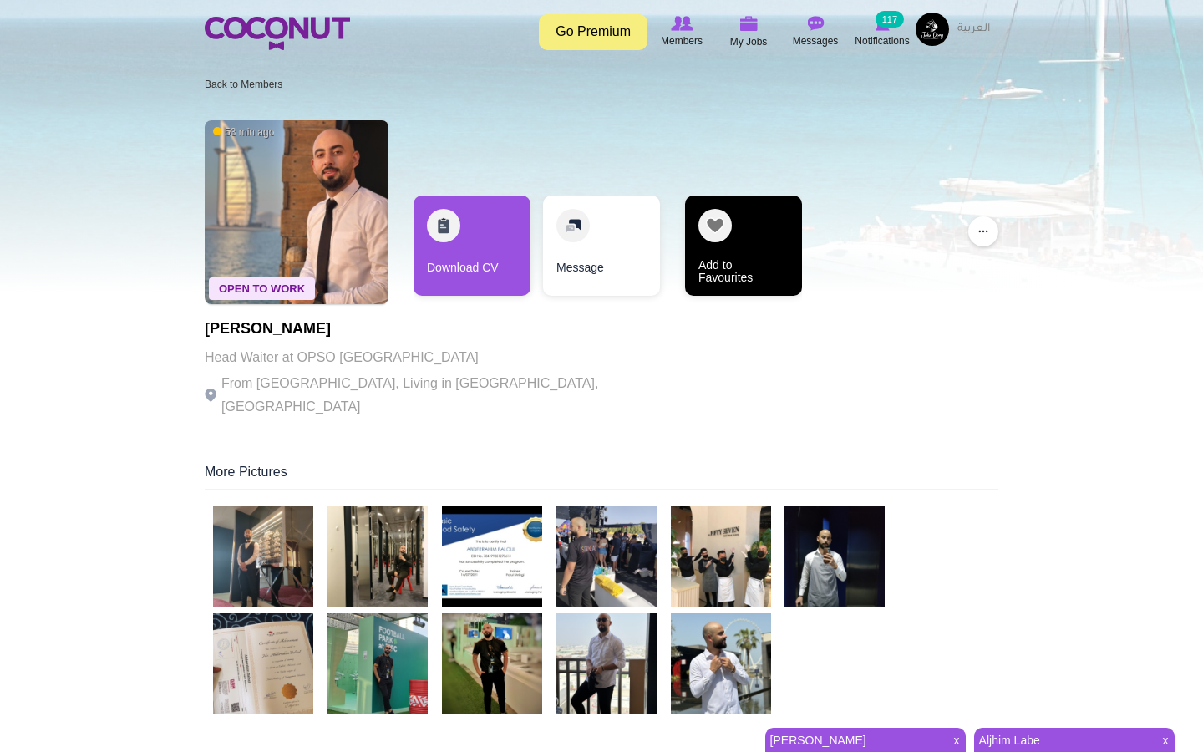
click at [707, 224] on link "Add to Favourites" at bounding box center [743, 246] width 117 height 100
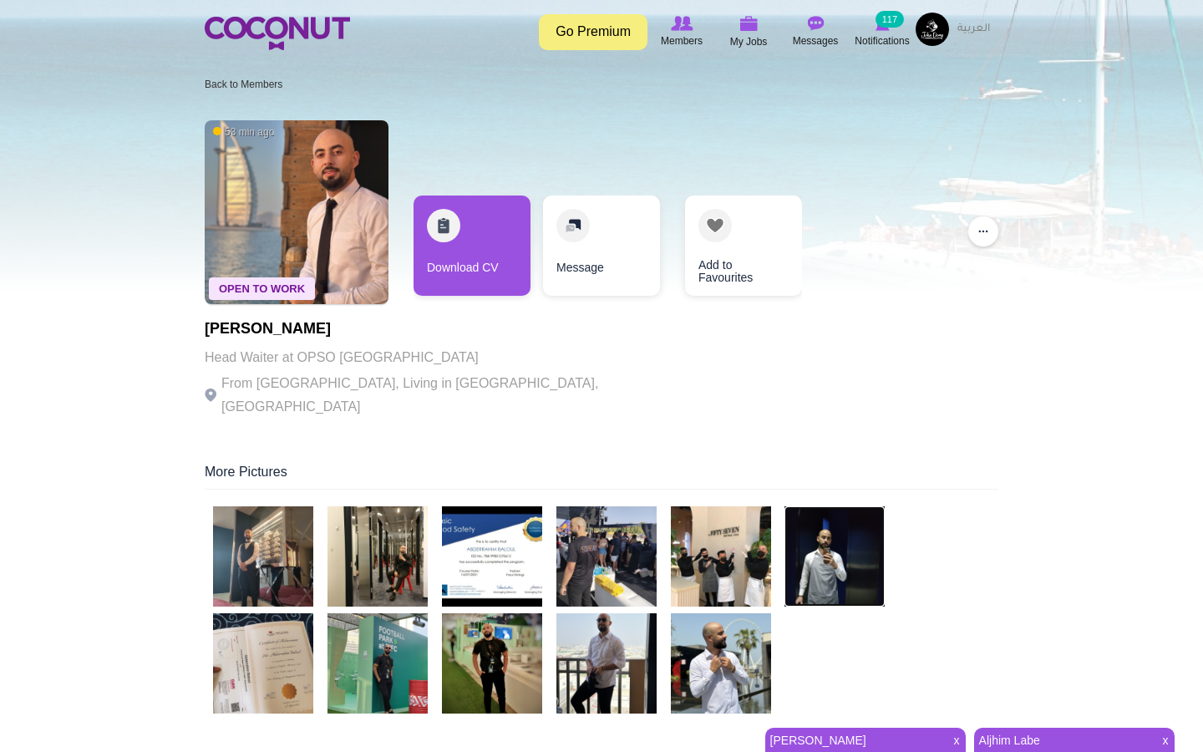
click at [836, 552] on img at bounding box center [835, 556] width 100 height 100
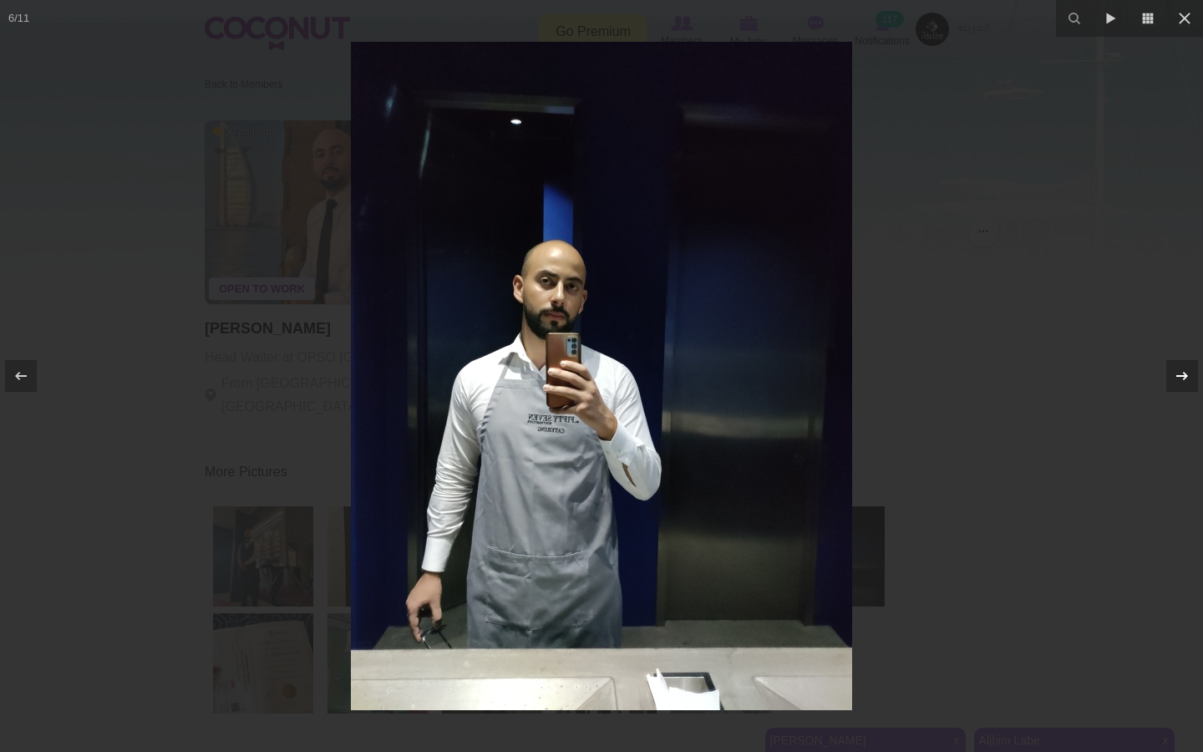
click at [1178, 378] on icon at bounding box center [1182, 376] width 20 height 20
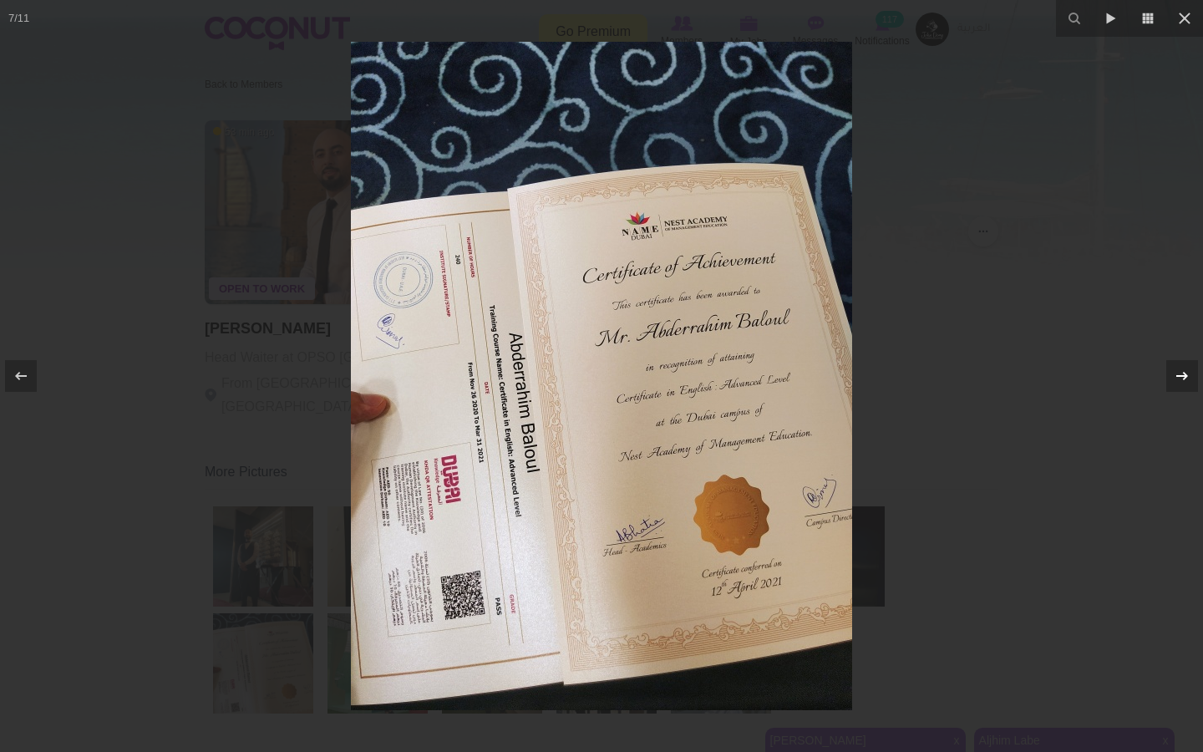
click at [1182, 377] on icon at bounding box center [1182, 376] width 20 height 20
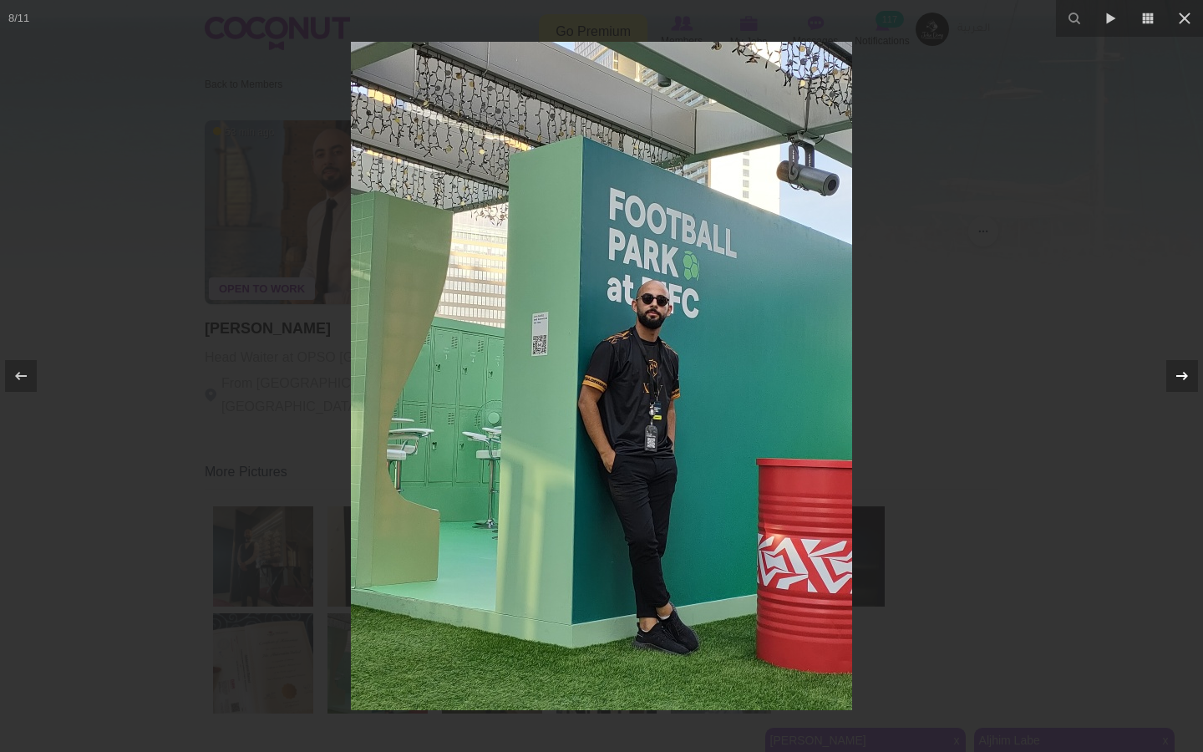
click at [1182, 377] on icon at bounding box center [1182, 376] width 20 height 20
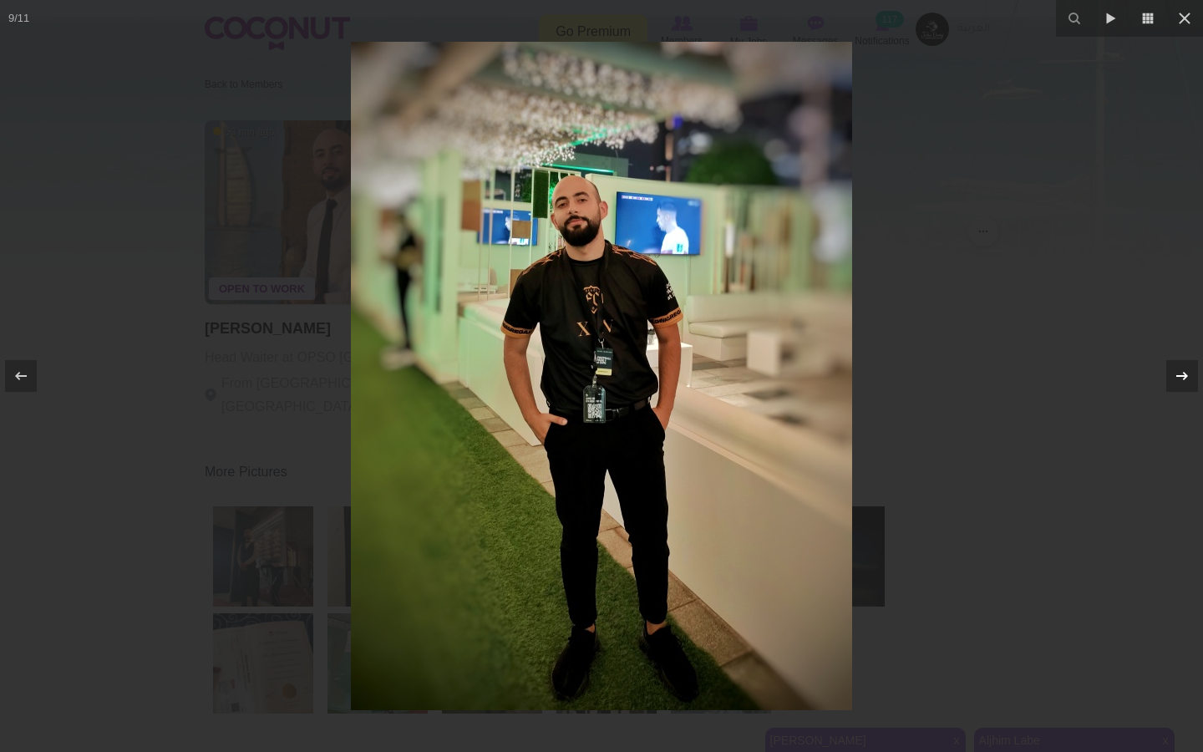
click at [1182, 378] on icon at bounding box center [1182, 376] width 20 height 20
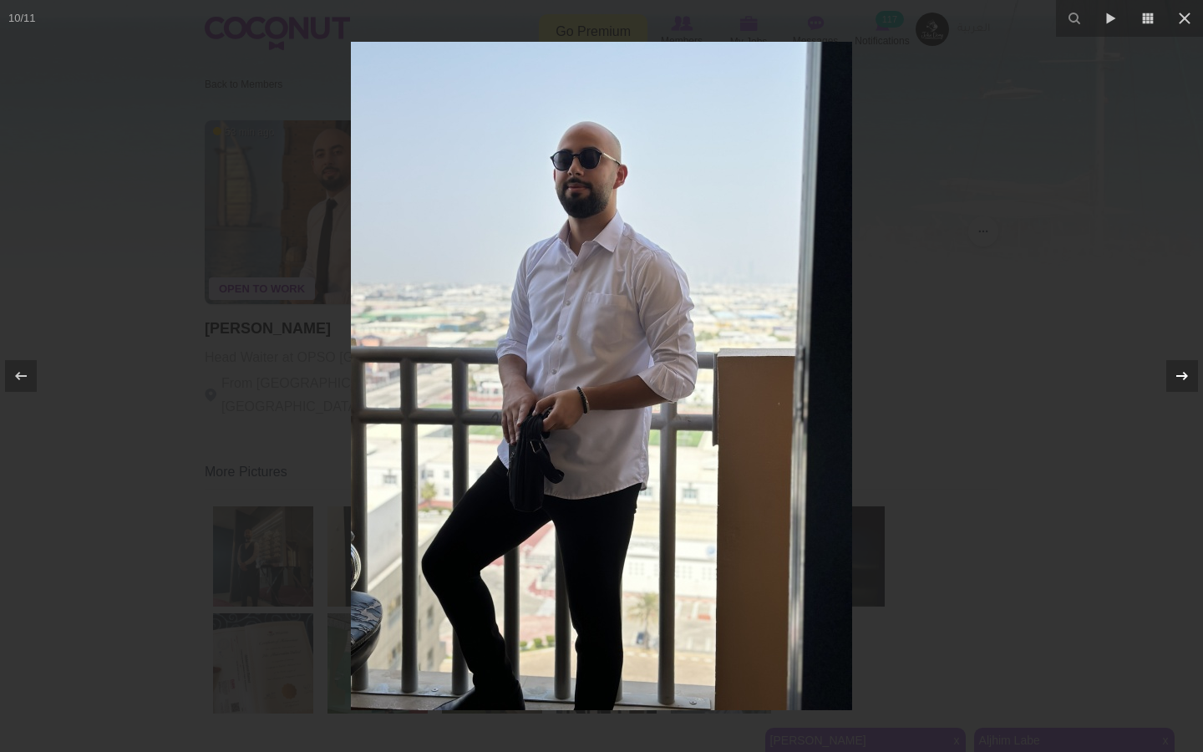
click at [1183, 379] on icon at bounding box center [1182, 376] width 20 height 20
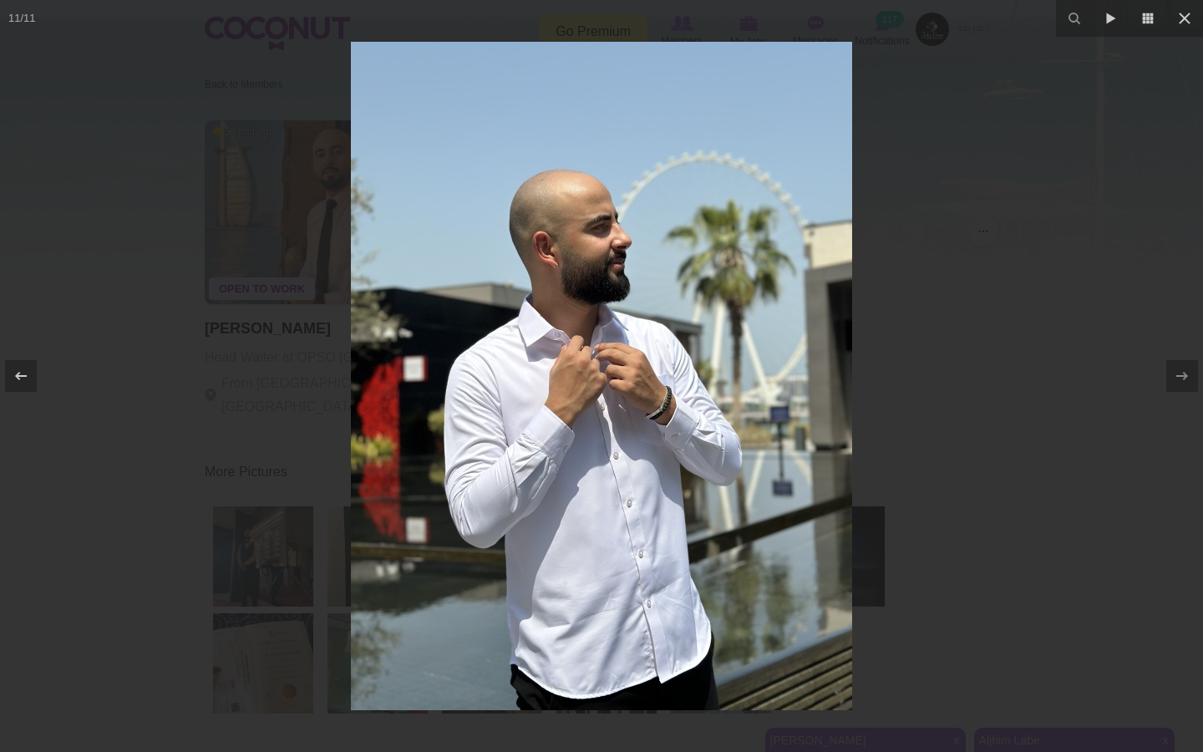
click at [1052, 303] on div at bounding box center [601, 376] width 1203 height 752
